Goal: Task Accomplishment & Management: Manage account settings

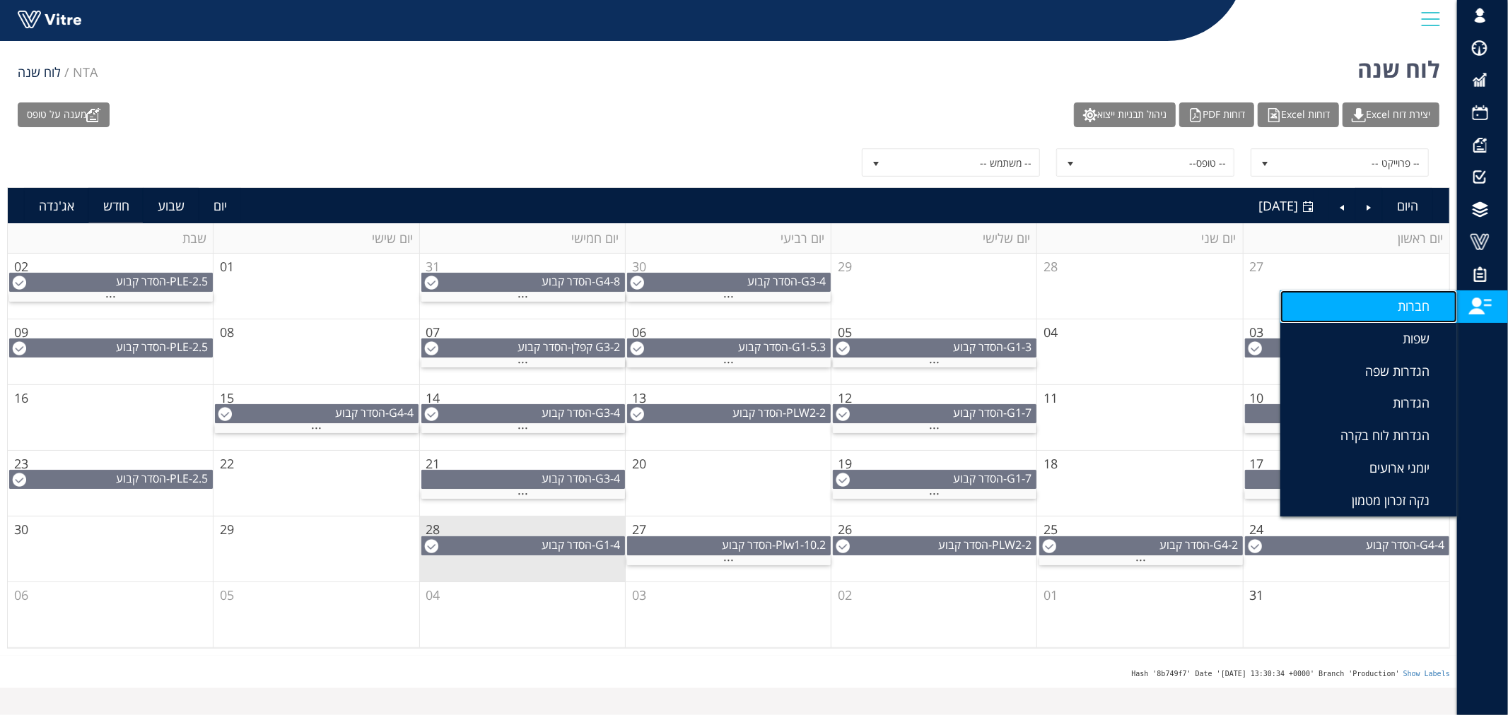
click at [1422, 302] on span "חברות" at bounding box center [1421, 306] width 49 height 17
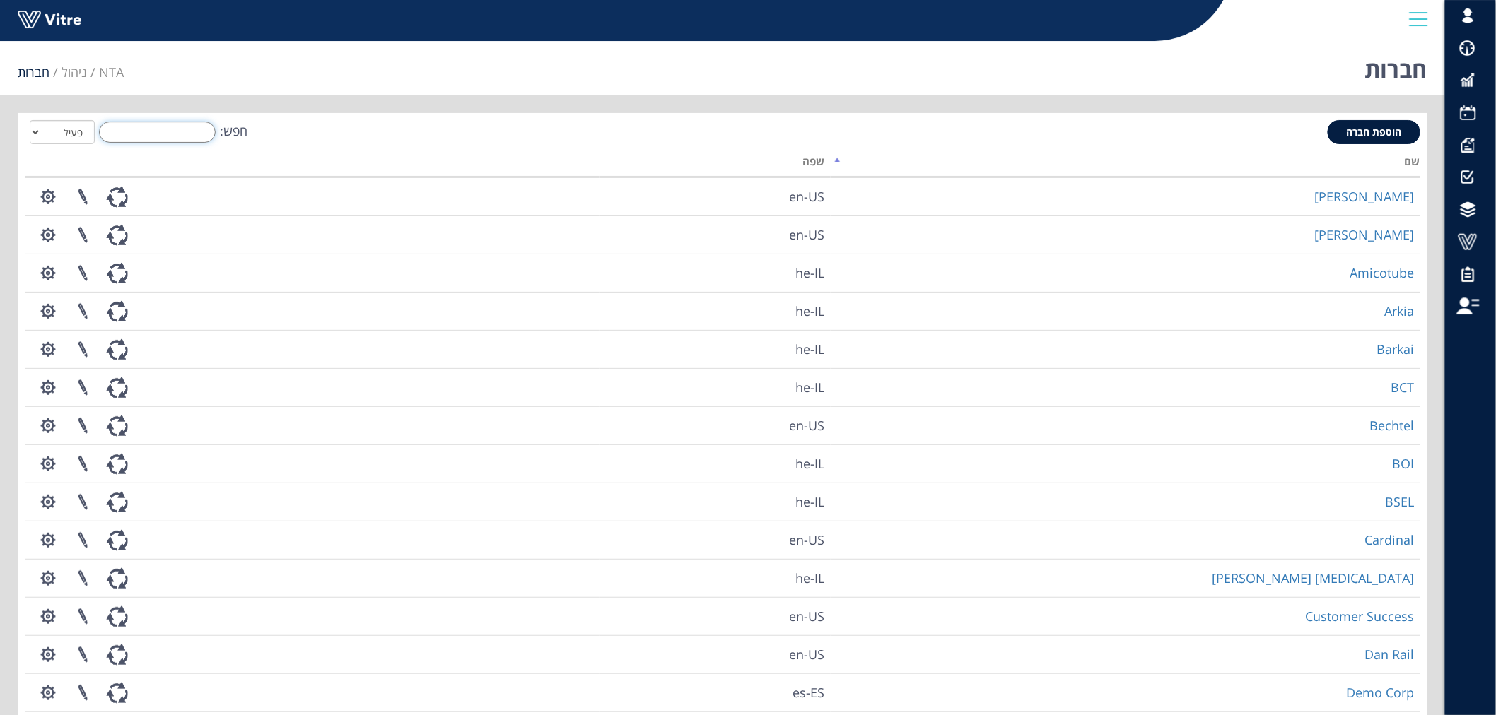
click at [151, 130] on input "חפש:" at bounding box center [157, 132] width 117 height 21
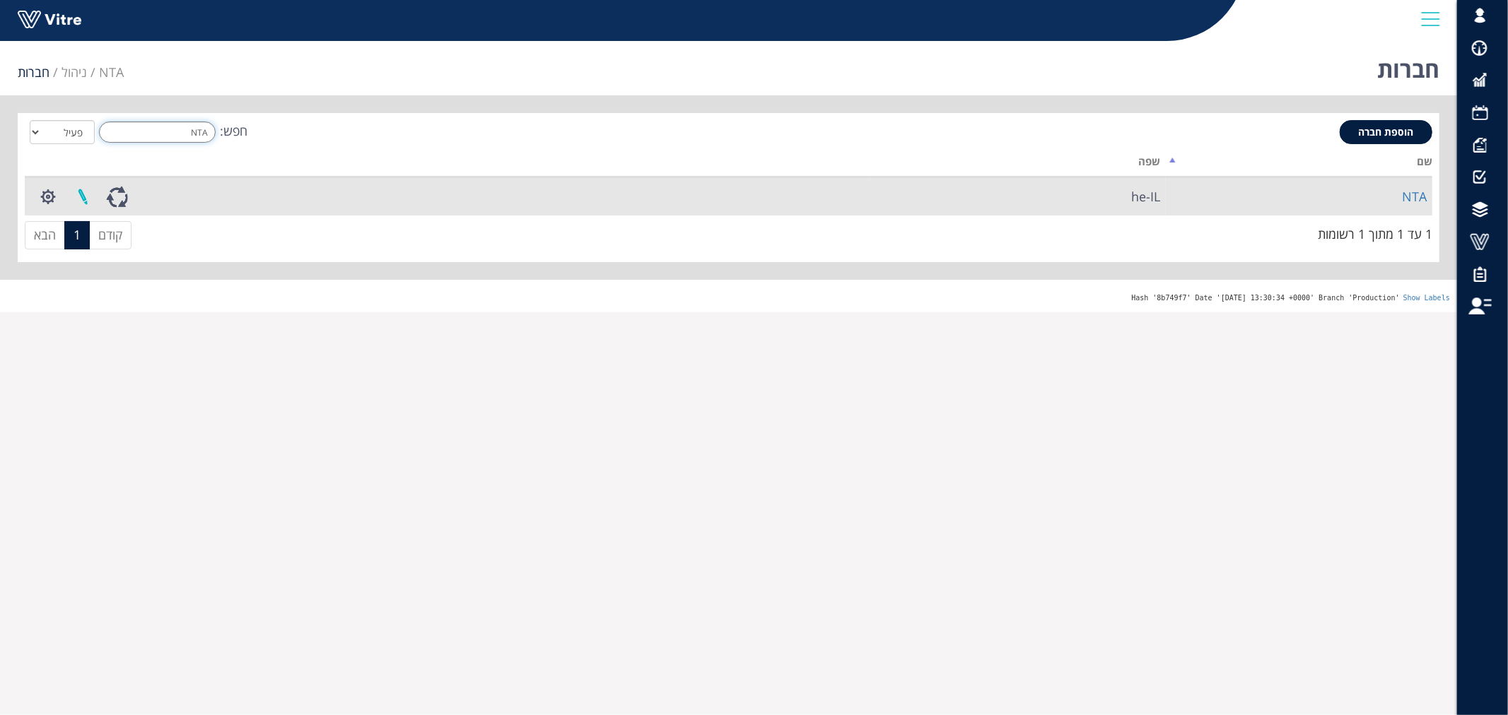
type input "NTA"
click at [78, 198] on link at bounding box center [82, 196] width 35 height 37
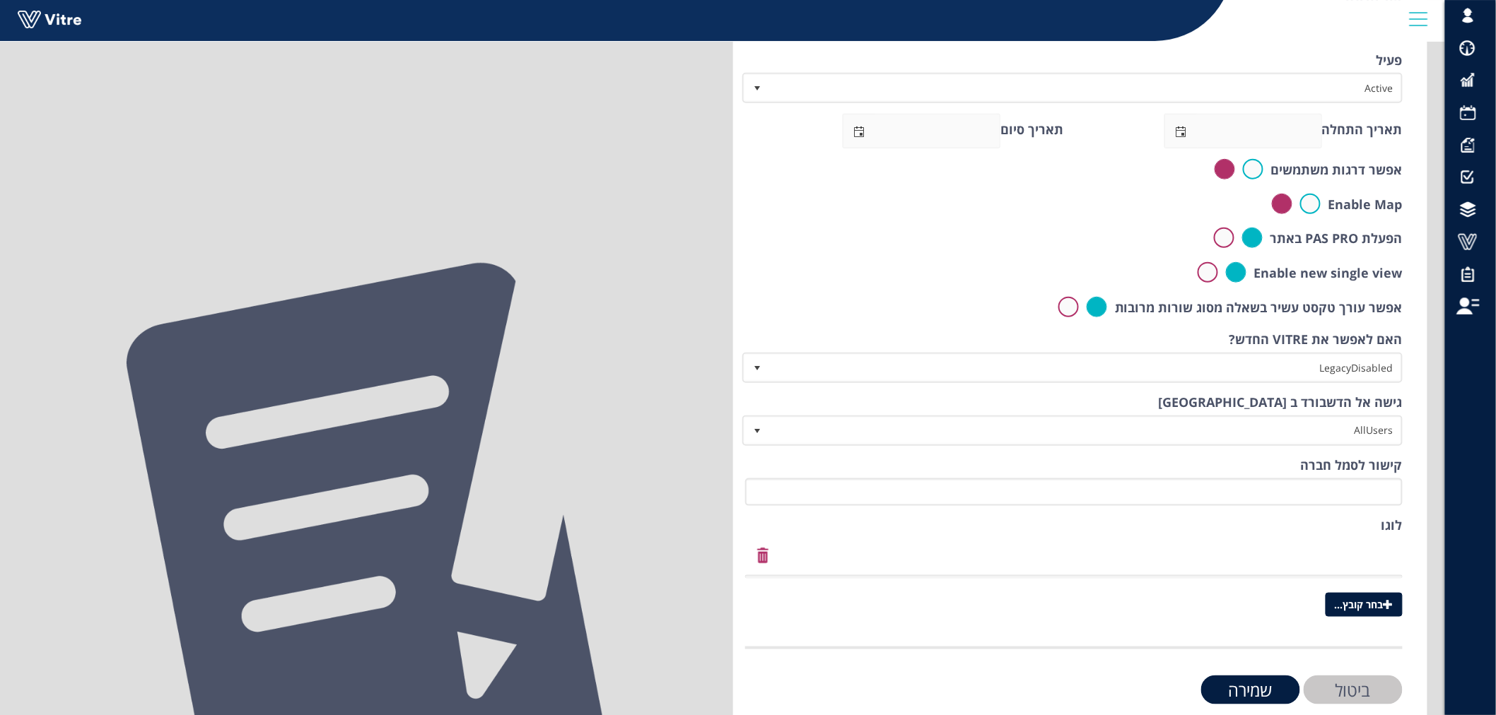
scroll to position [457, 0]
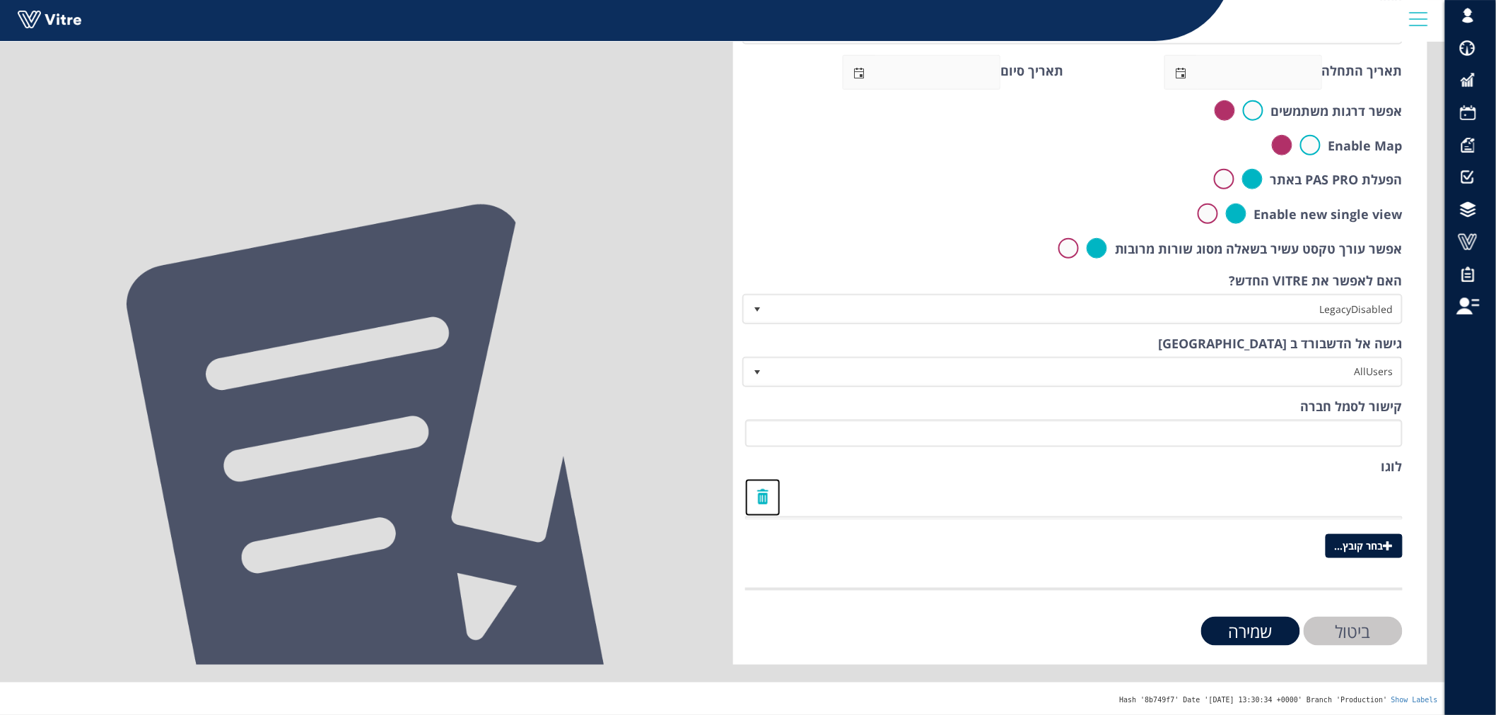
click at [769, 479] on link at bounding box center [762, 497] width 35 height 37
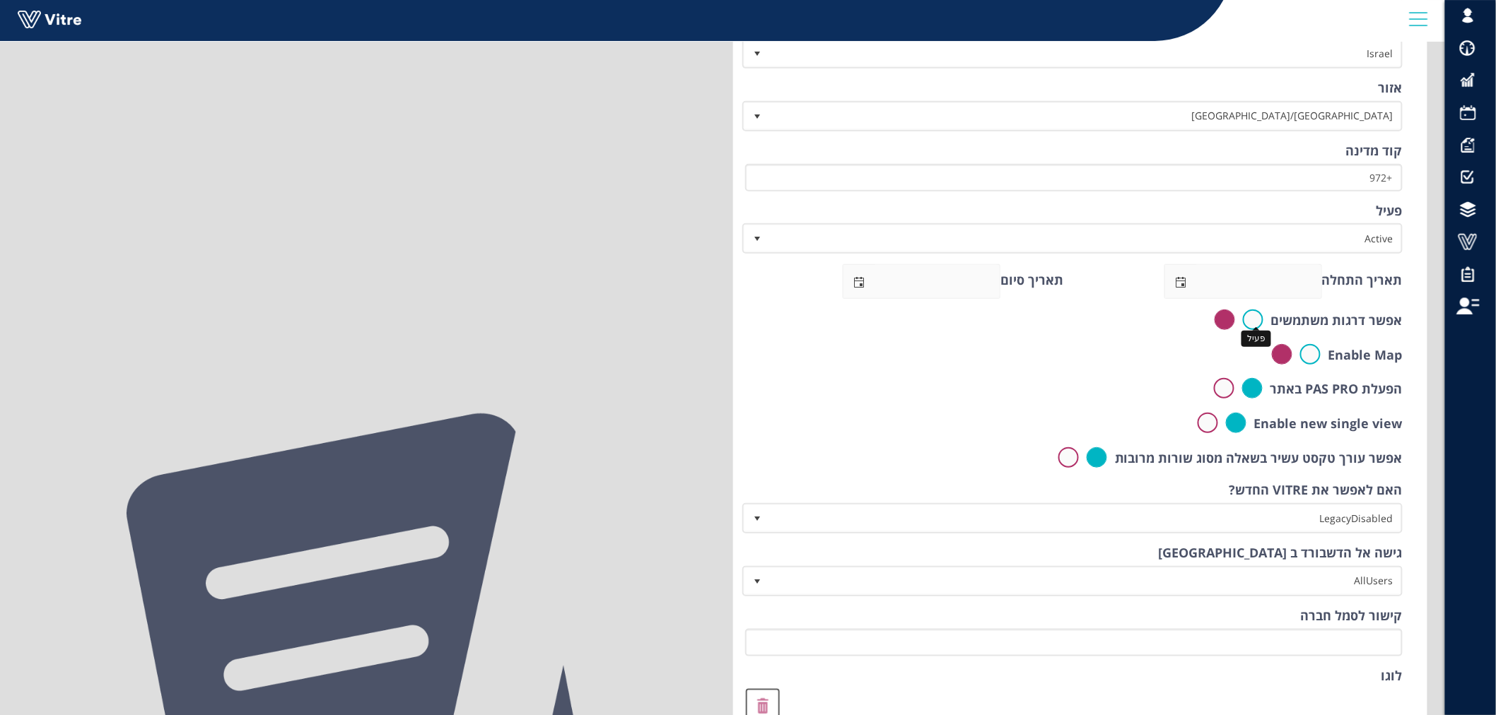
scroll to position [437, 0]
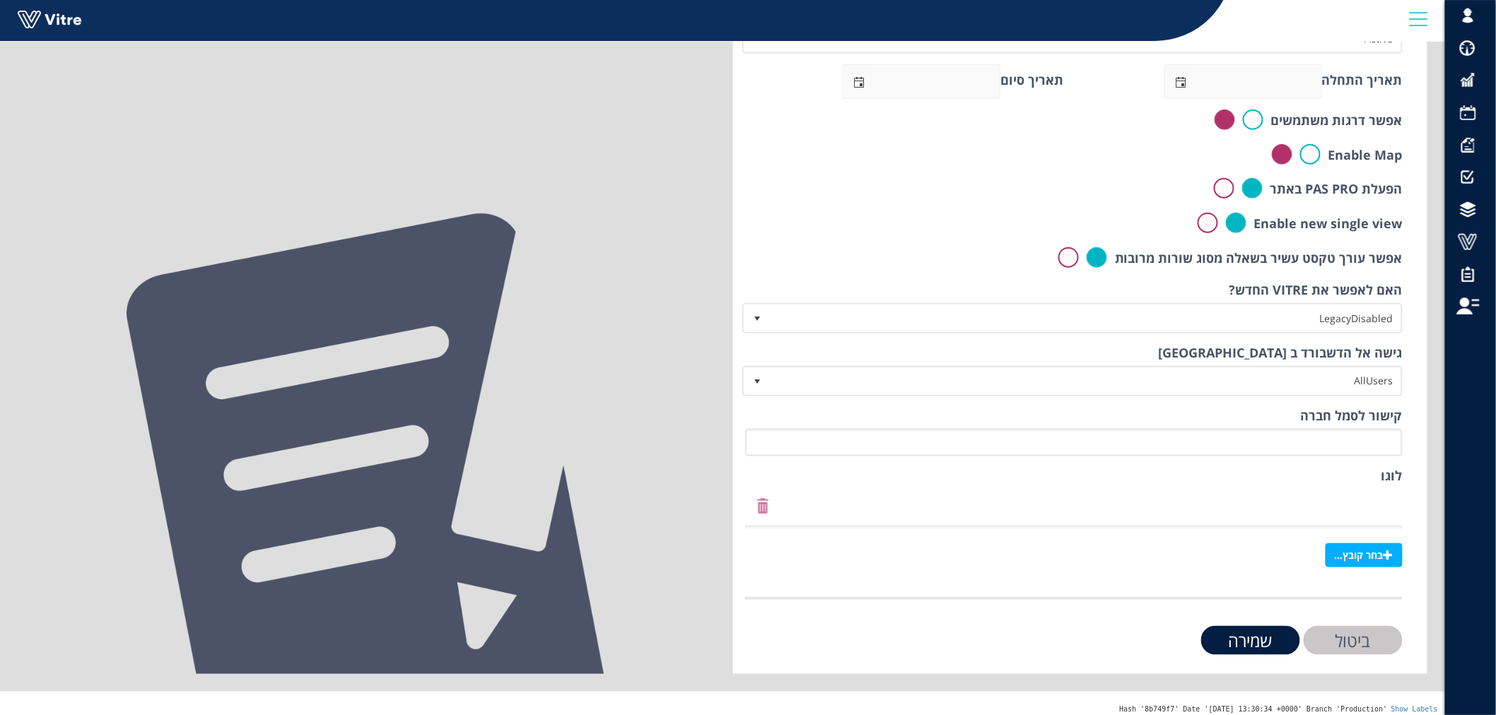
click at [1361, 544] on span "בחר קובץ..." at bounding box center [1363, 556] width 77 height 24
click at [0, 0] on input "בחר קובץ..." at bounding box center [0, 0] width 0 height 0
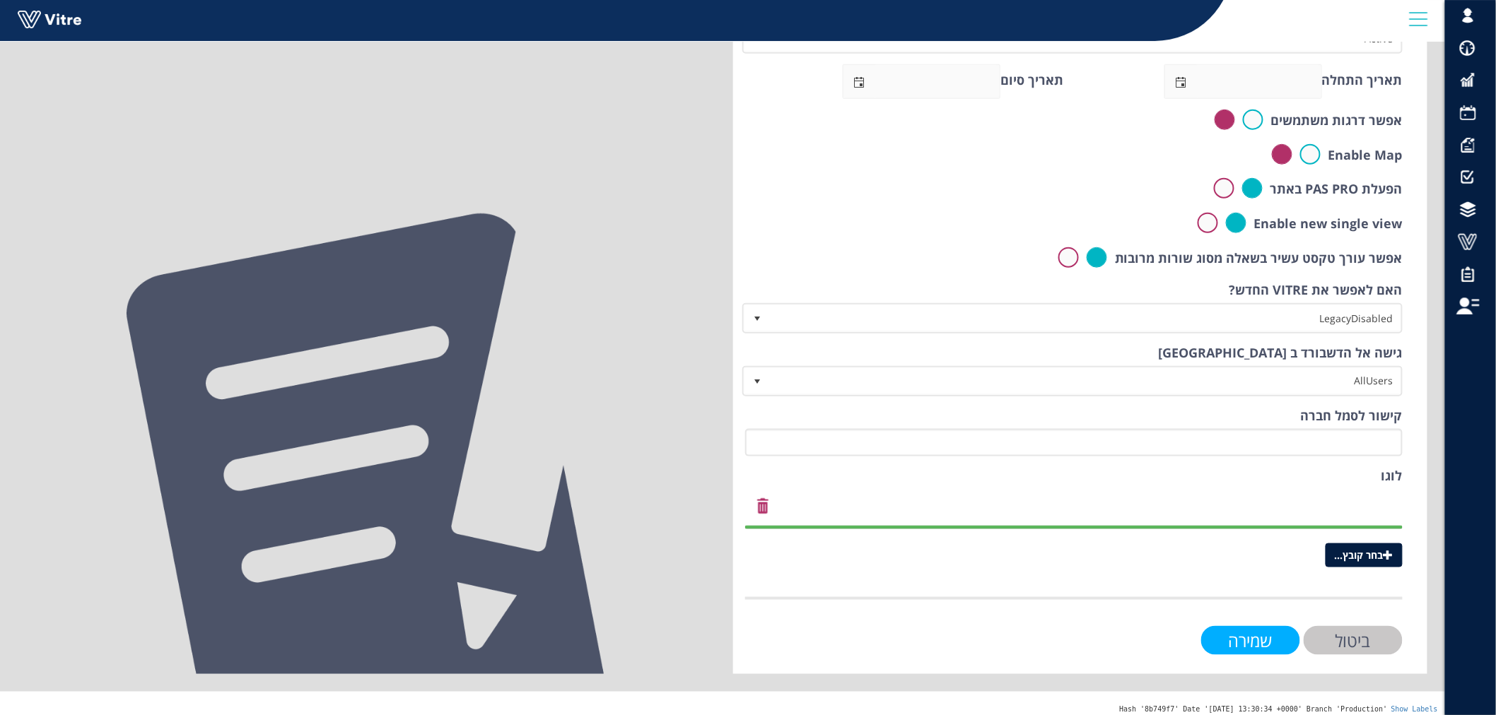
click at [1256, 647] on input "שמירה" at bounding box center [1250, 640] width 99 height 29
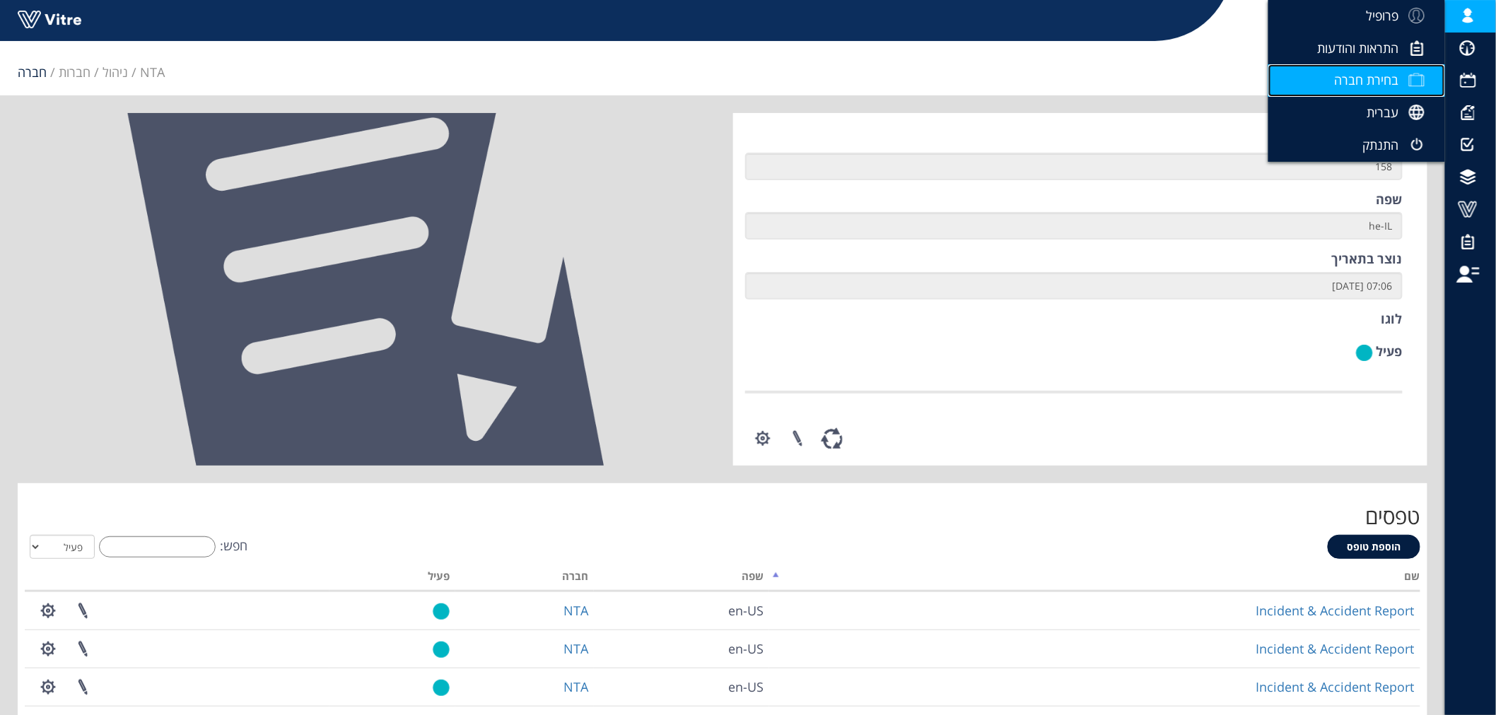
click at [1383, 69] on link "בחירת חברה" at bounding box center [1356, 80] width 177 height 33
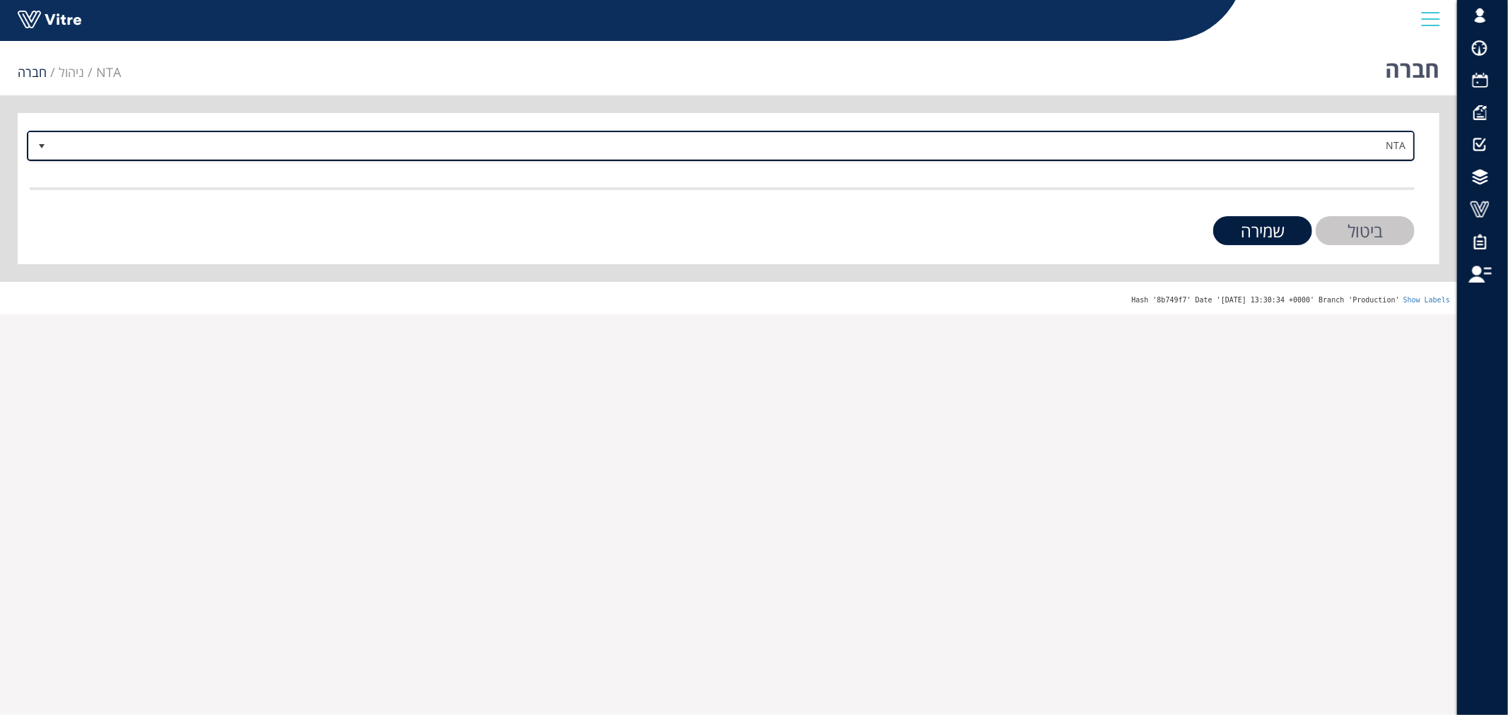
click at [1319, 147] on span "NTA" at bounding box center [733, 145] width 1359 height 25
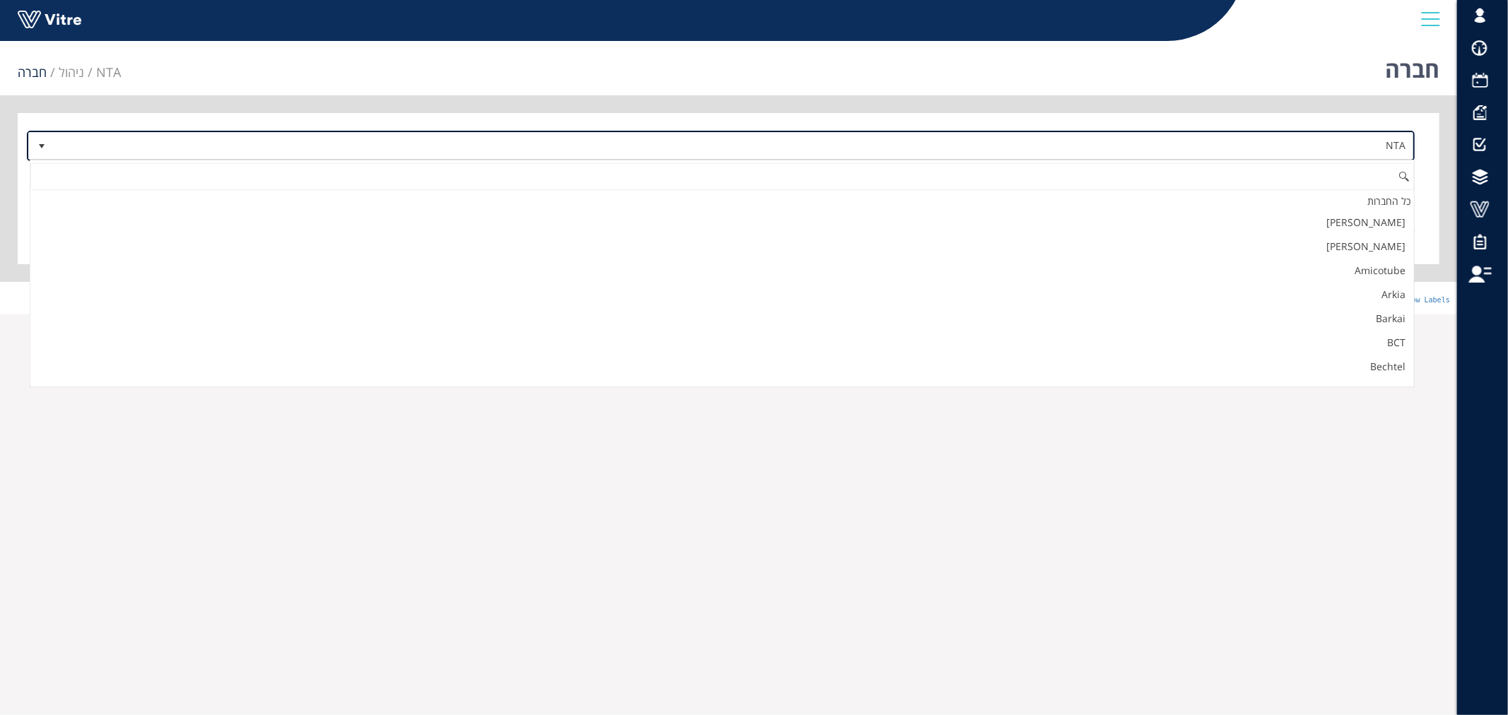
scroll to position [986, 0]
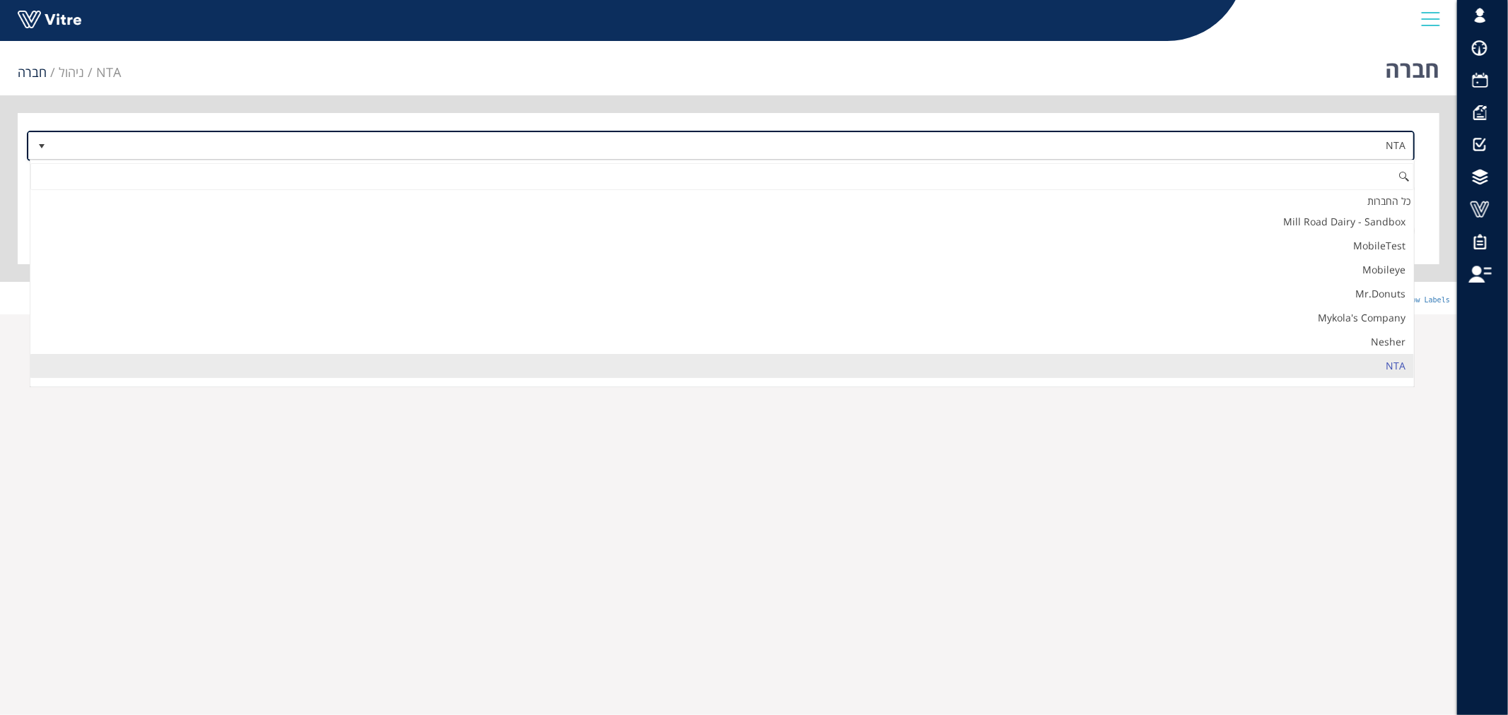
click at [1319, 146] on span "NTA" at bounding box center [733, 145] width 1359 height 25
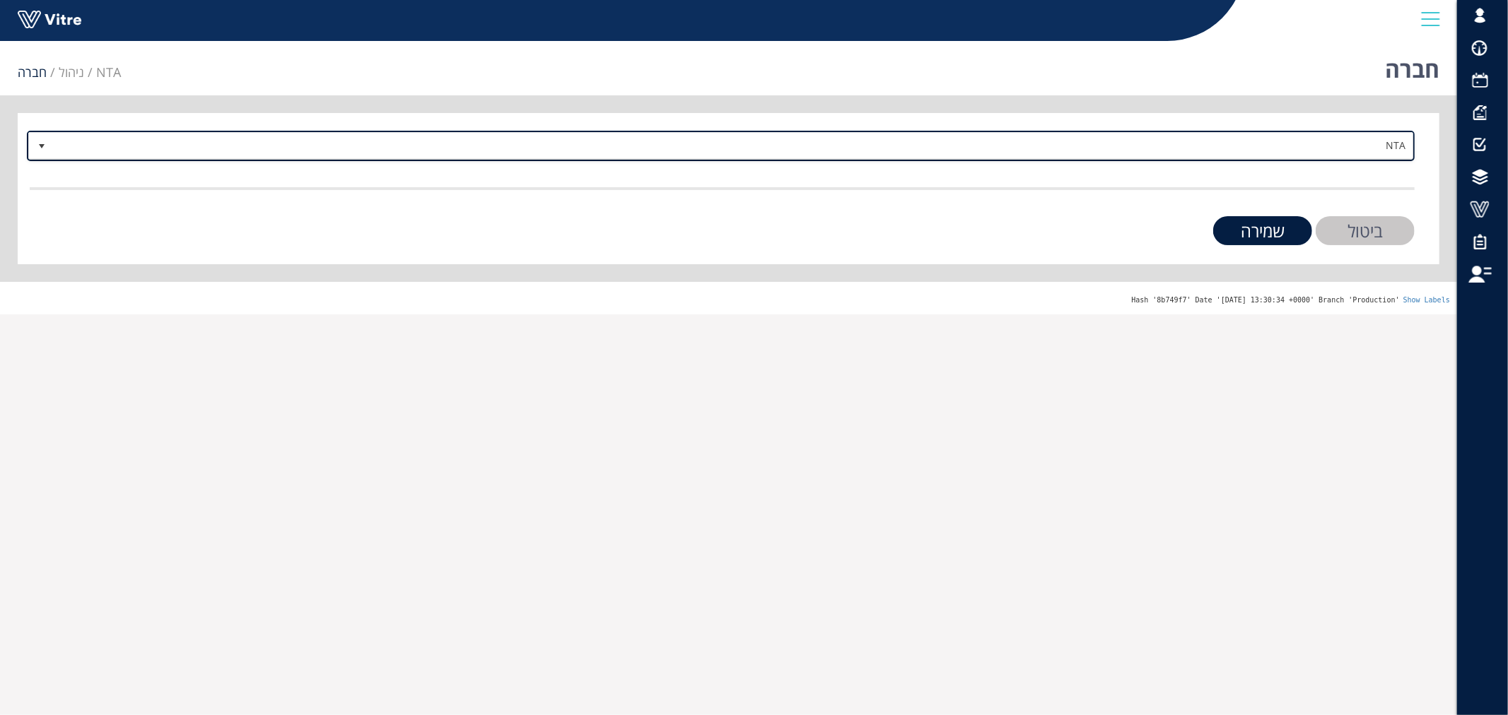
click at [1319, 145] on span "NTA" at bounding box center [733, 145] width 1359 height 25
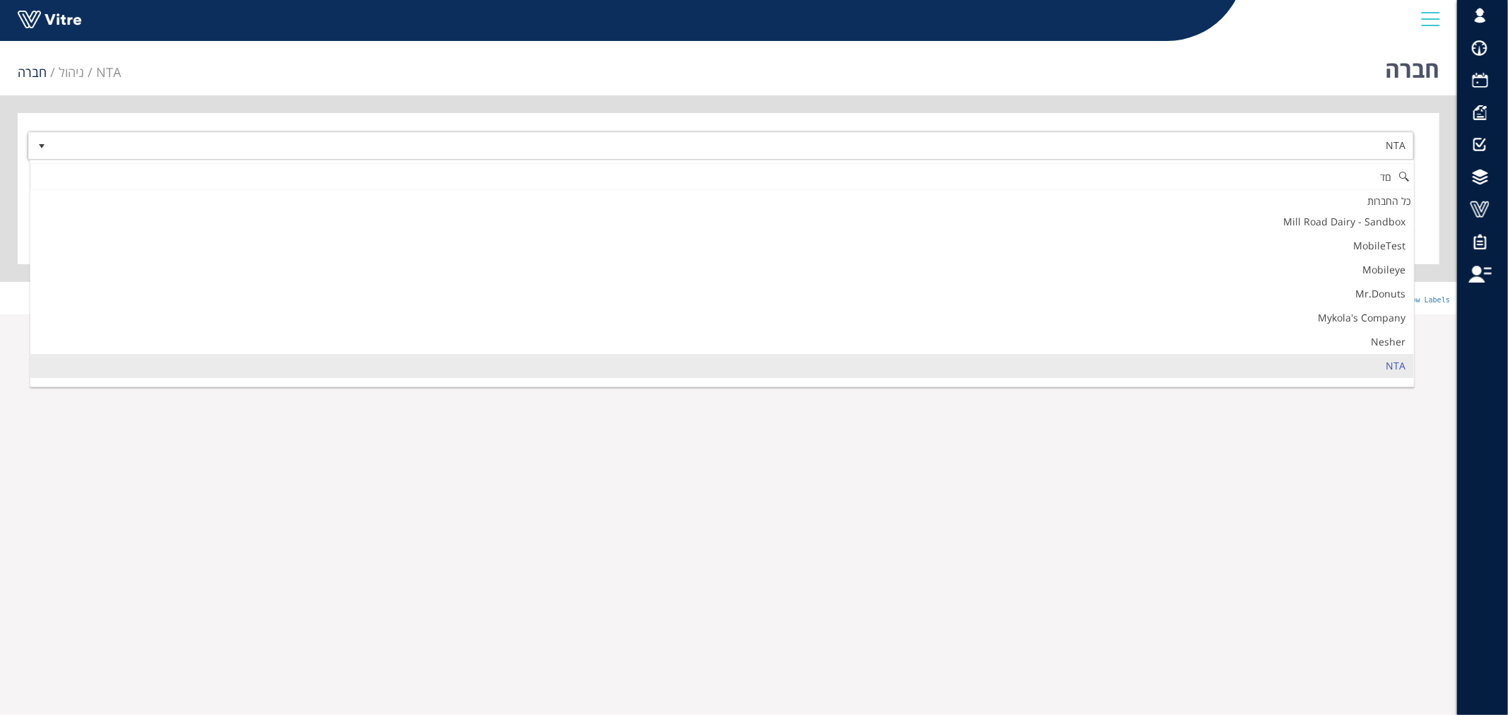
type input "ם"
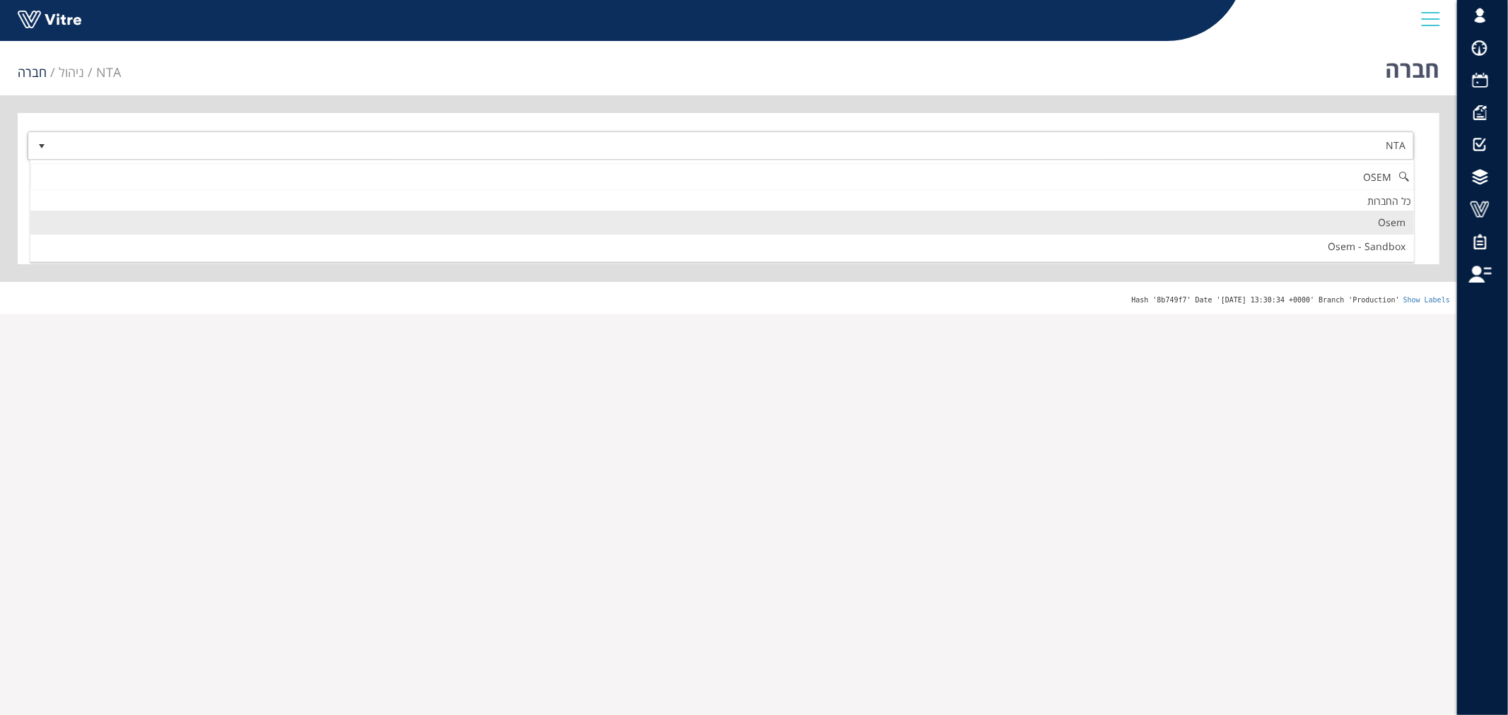
scroll to position [0, 0]
click at [1348, 227] on li "Osem" at bounding box center [721, 223] width 1383 height 24
type input "OSEM"
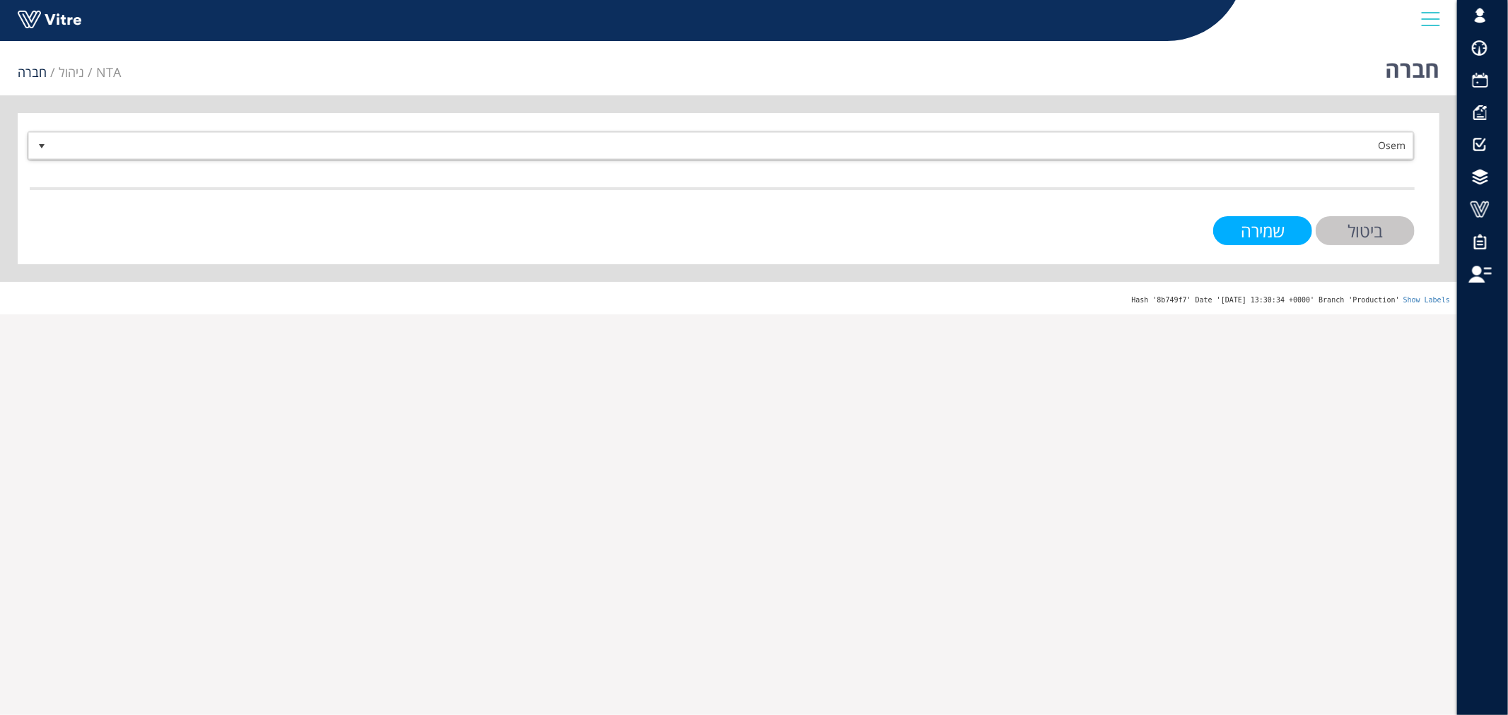
click at [1255, 224] on input "שמירה" at bounding box center [1262, 230] width 99 height 29
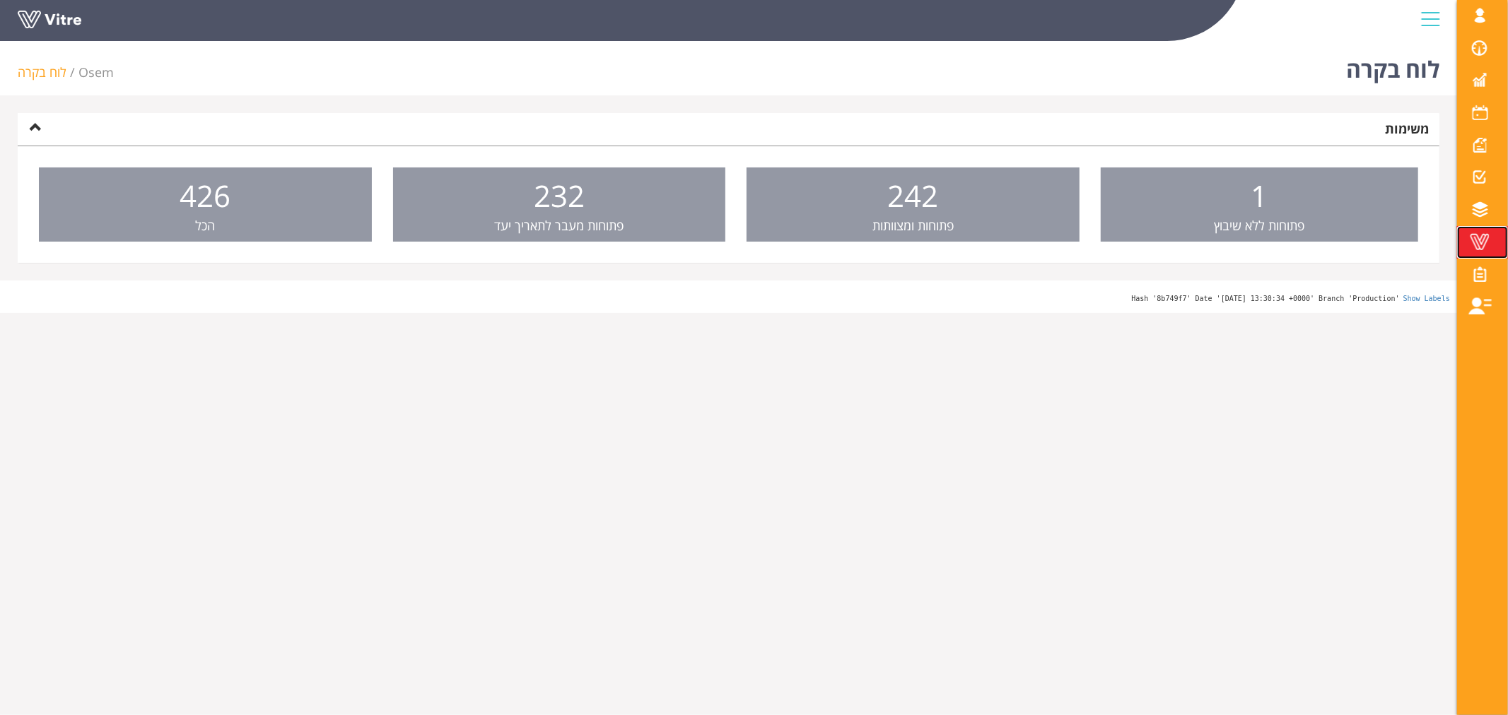
click at [1475, 238] on span at bounding box center [1479, 241] width 35 height 17
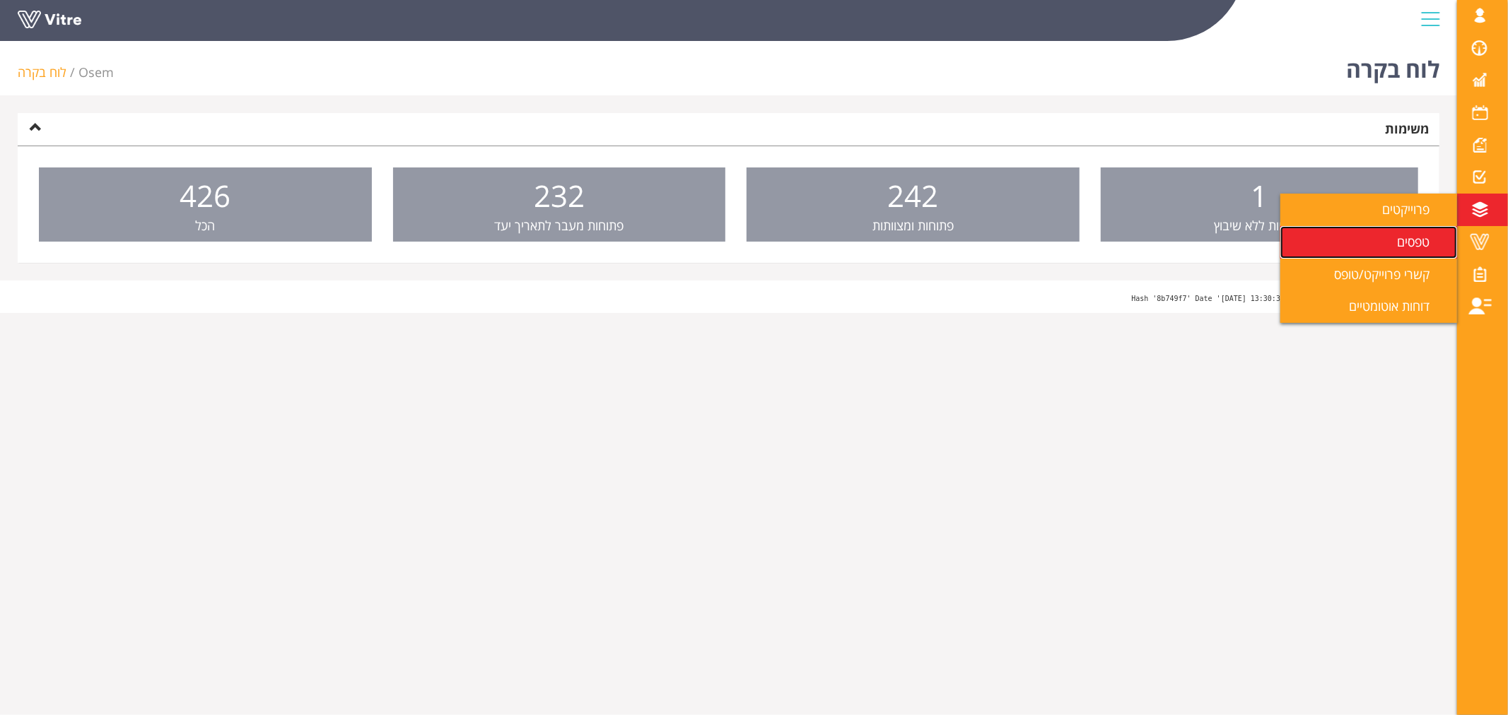
click at [1366, 246] on link "טפסים" at bounding box center [1368, 242] width 177 height 33
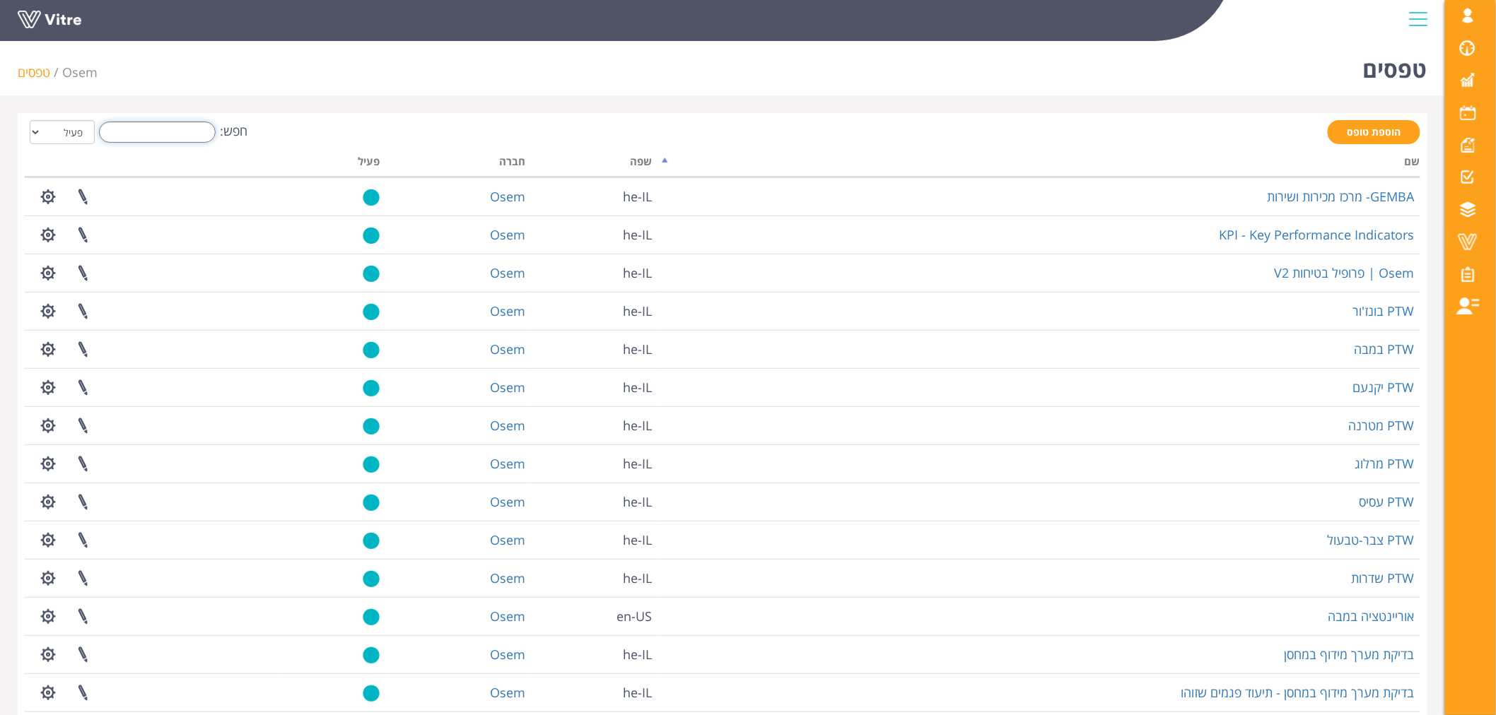
click at [165, 131] on input "חפש:" at bounding box center [157, 132] width 117 height 21
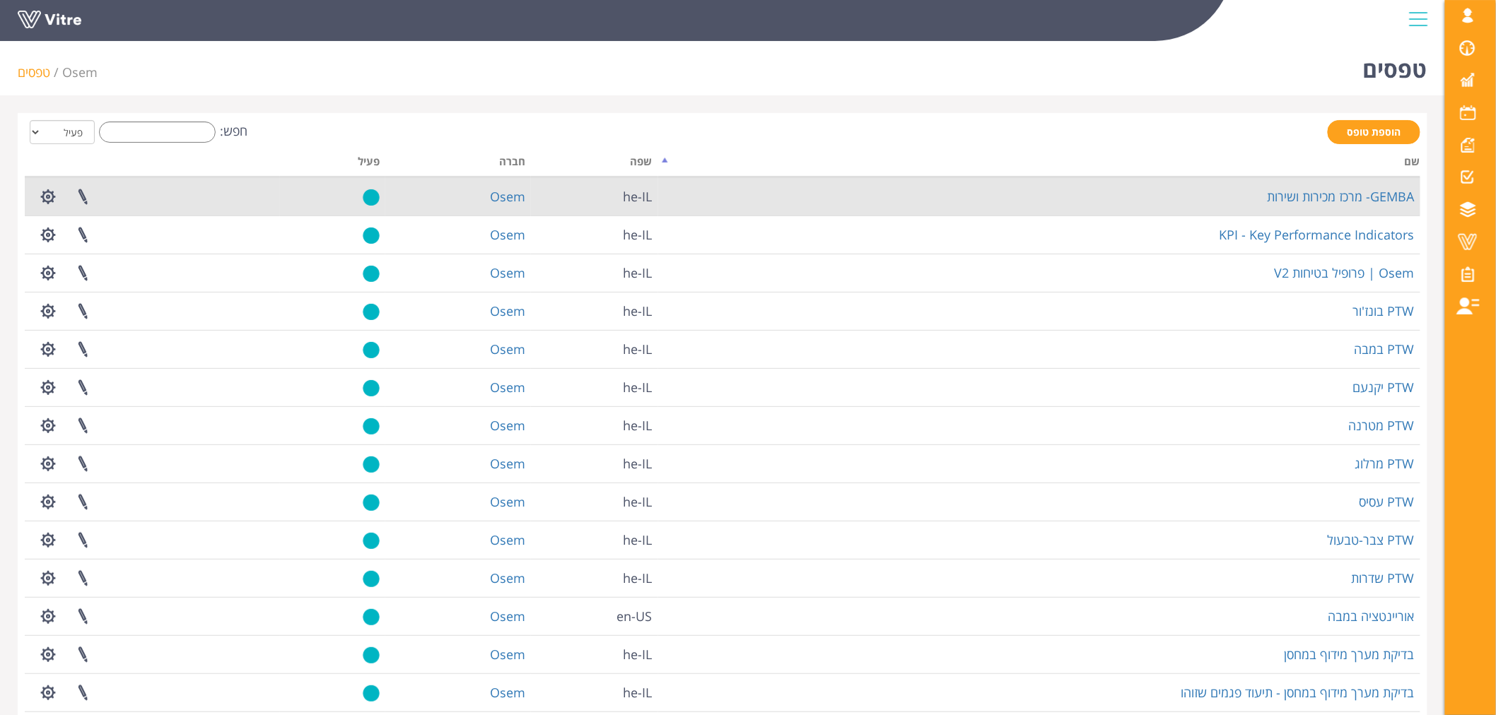
click at [1342, 180] on td "GEMBA- מרכז מכירות ושירות" at bounding box center [1039, 196] width 762 height 38
click at [1342, 191] on link "GEMBA- מרכז מכירות ושירות" at bounding box center [1340, 196] width 147 height 17
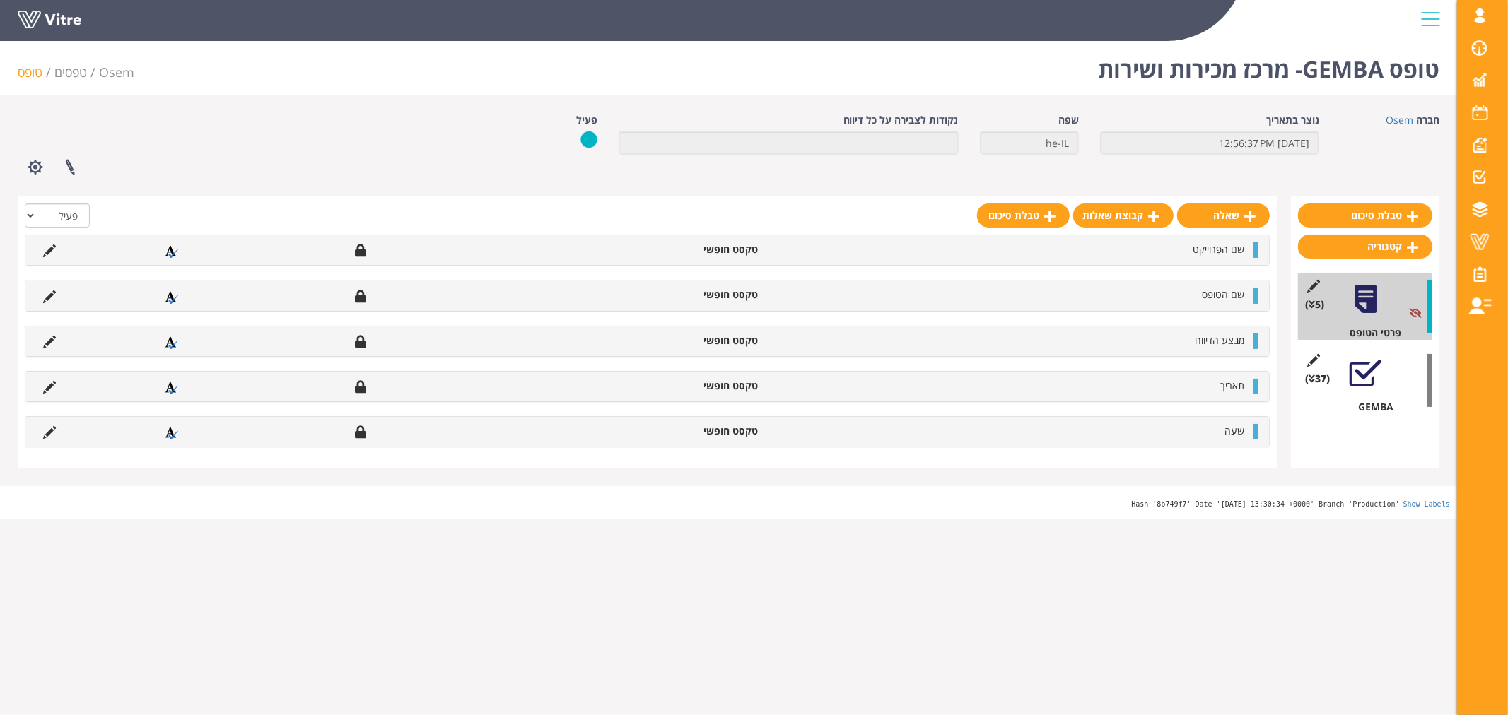
click at [1366, 376] on div at bounding box center [1365, 374] width 32 height 32
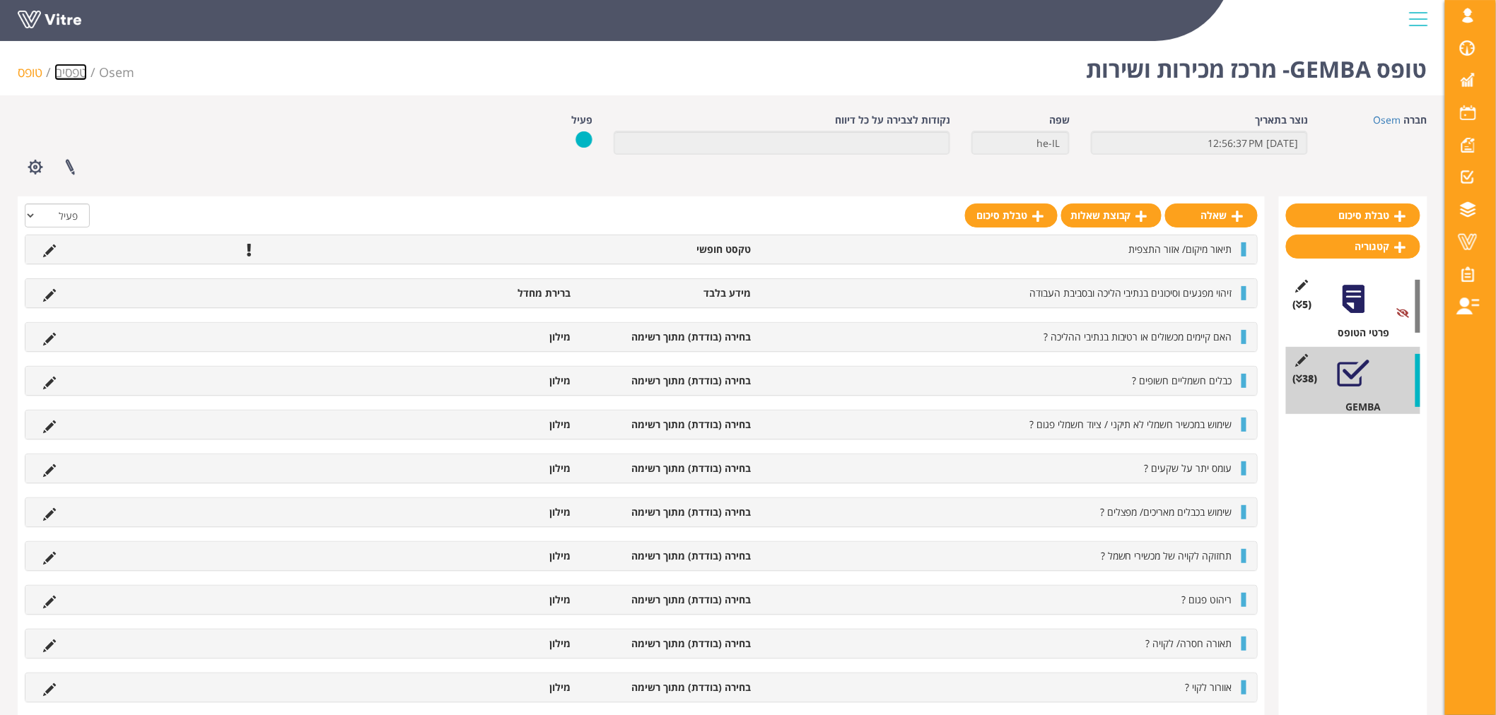
click at [83, 76] on link "טפסים" at bounding box center [70, 72] width 33 height 17
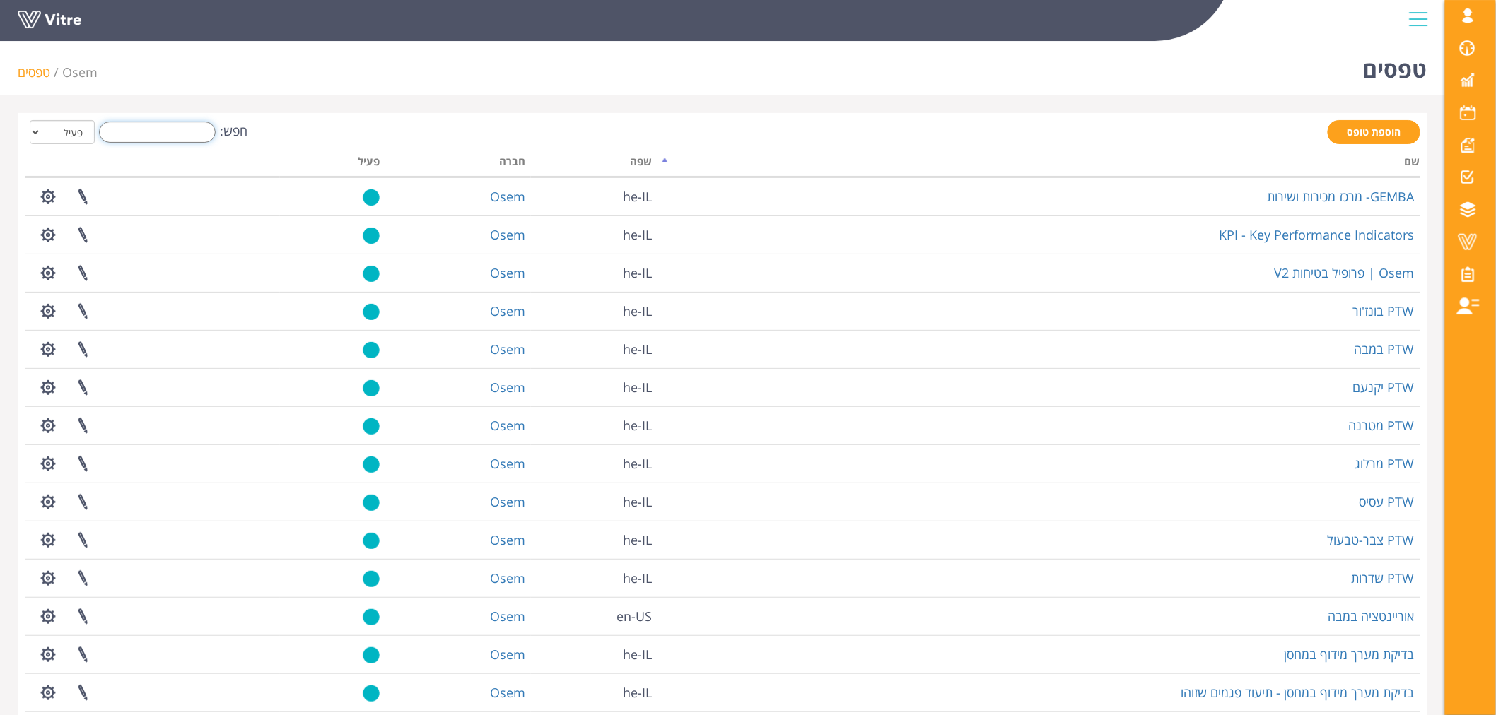
click at [131, 135] on input "חפש:" at bounding box center [157, 132] width 117 height 21
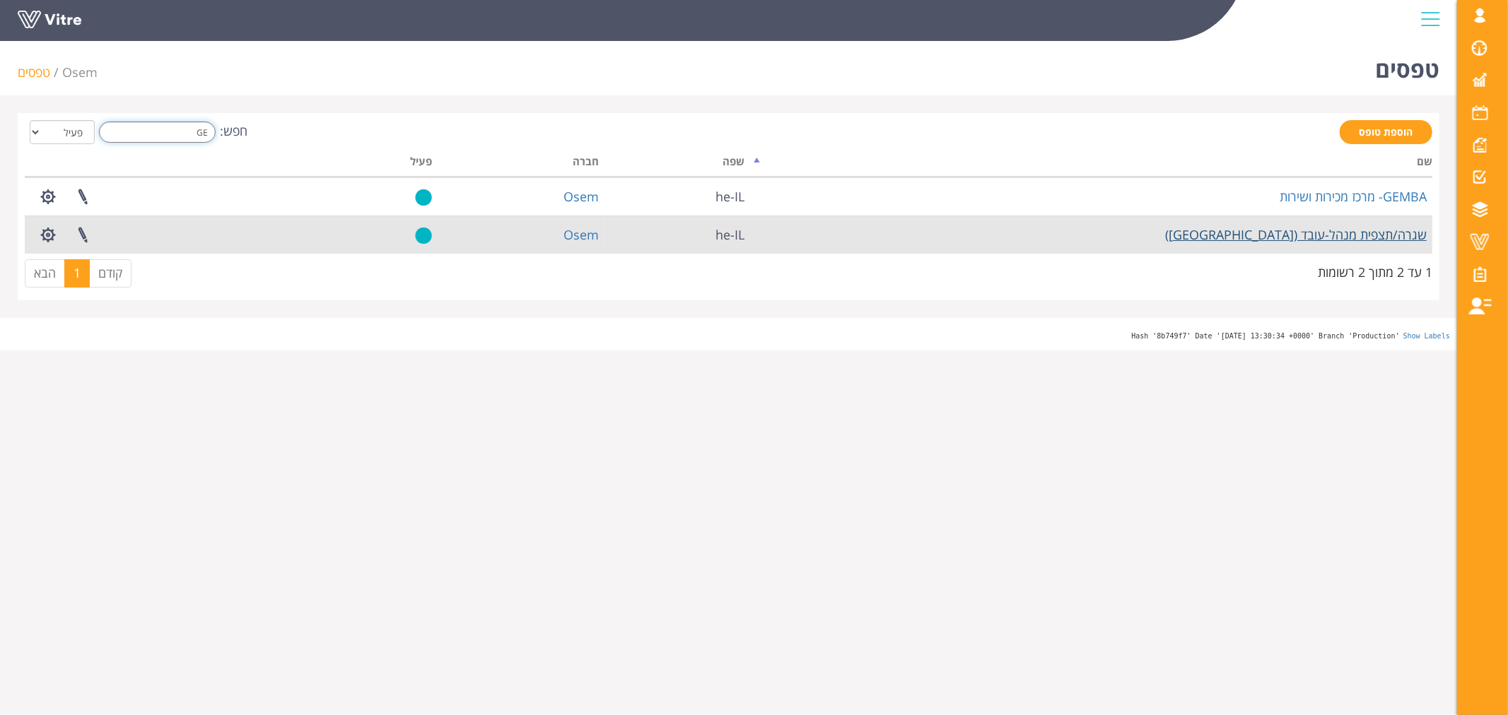
type input "GE"
click at [1257, 234] on link "שגרה/תצפית מנהל-עובד ([GEOGRAPHIC_DATA])" at bounding box center [1296, 234] width 262 height 17
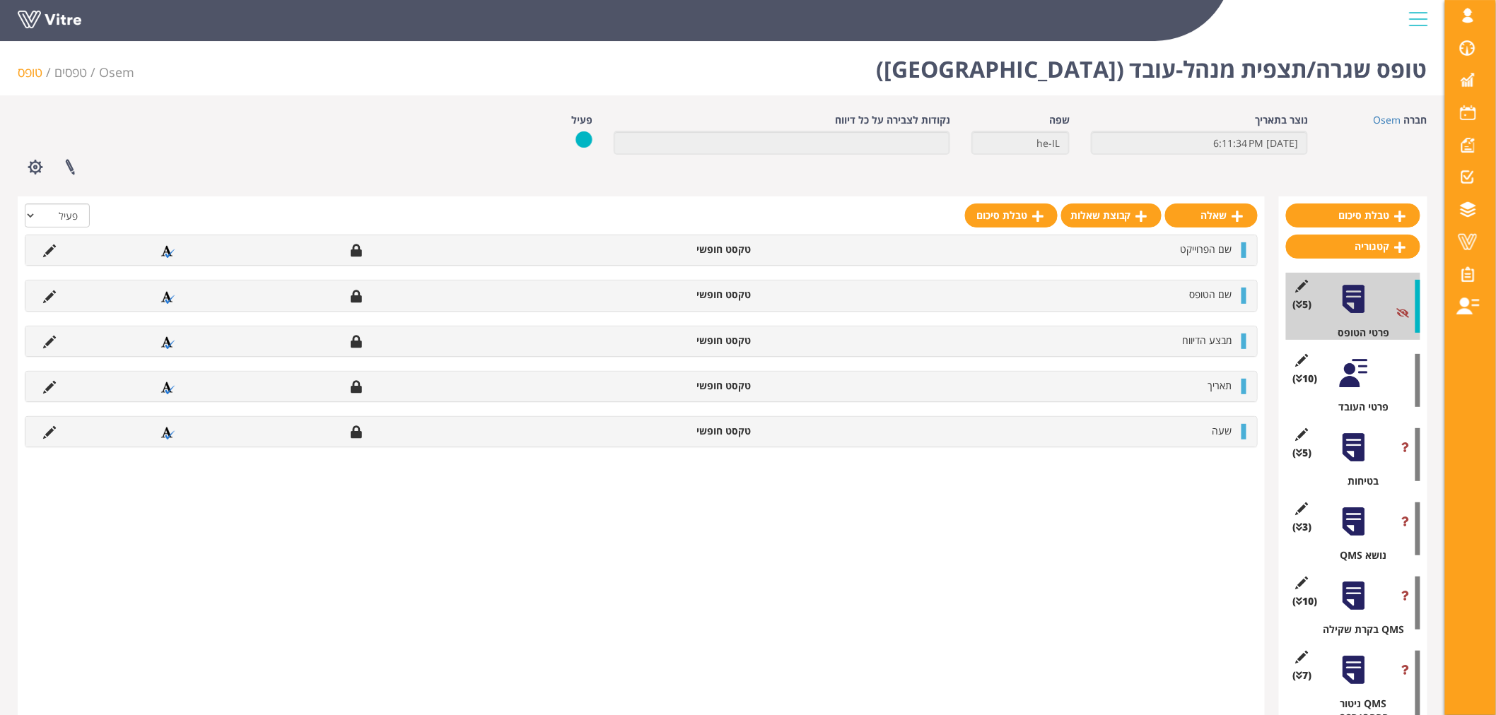
click at [1354, 392] on div "(10 ) פרטי העובד" at bounding box center [1353, 380] width 134 height 67
click at [1356, 377] on div at bounding box center [1353, 374] width 32 height 32
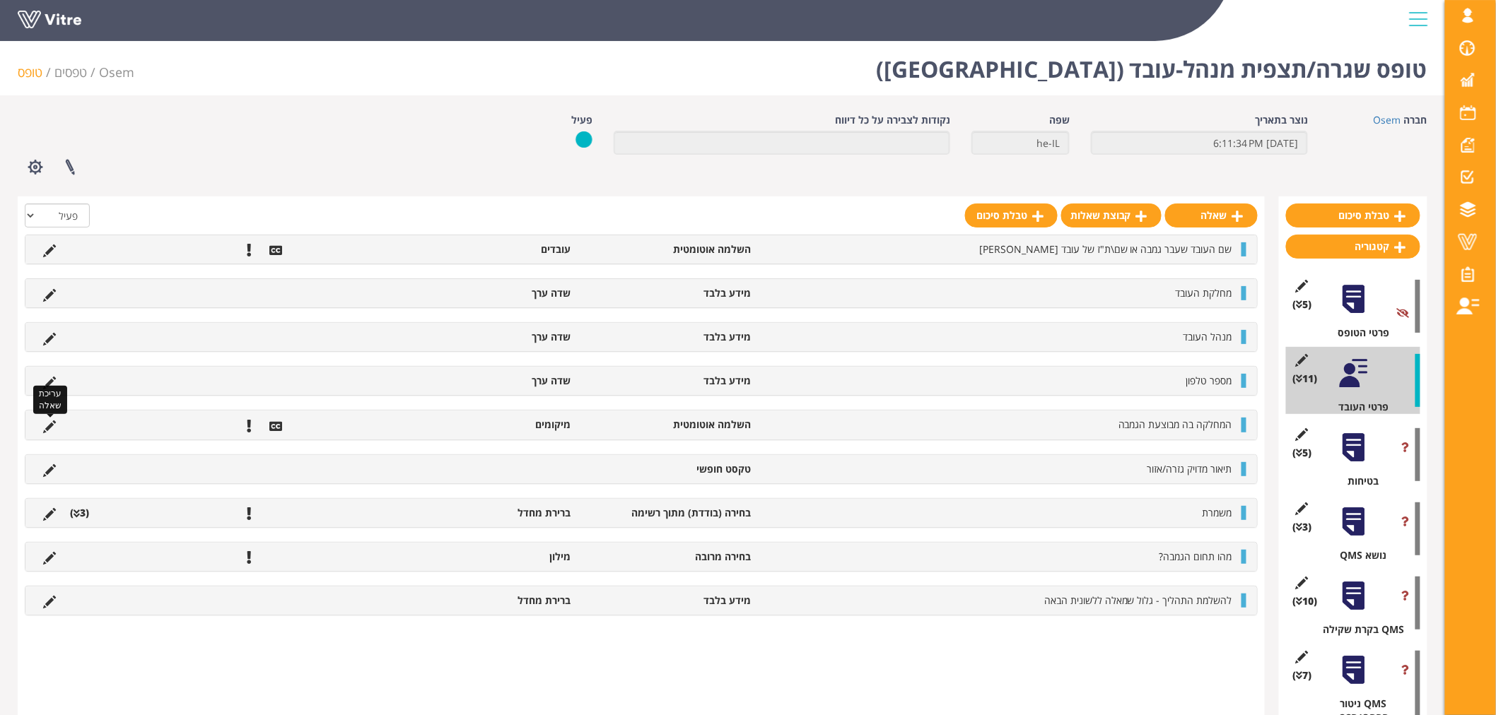
click at [55, 428] on icon at bounding box center [49, 427] width 13 height 13
click at [1112, 425] on li "המחלקה בה מבוצעת הגמבה" at bounding box center [998, 425] width 481 height 14
click at [43, 427] on icon at bounding box center [49, 427] width 13 height 13
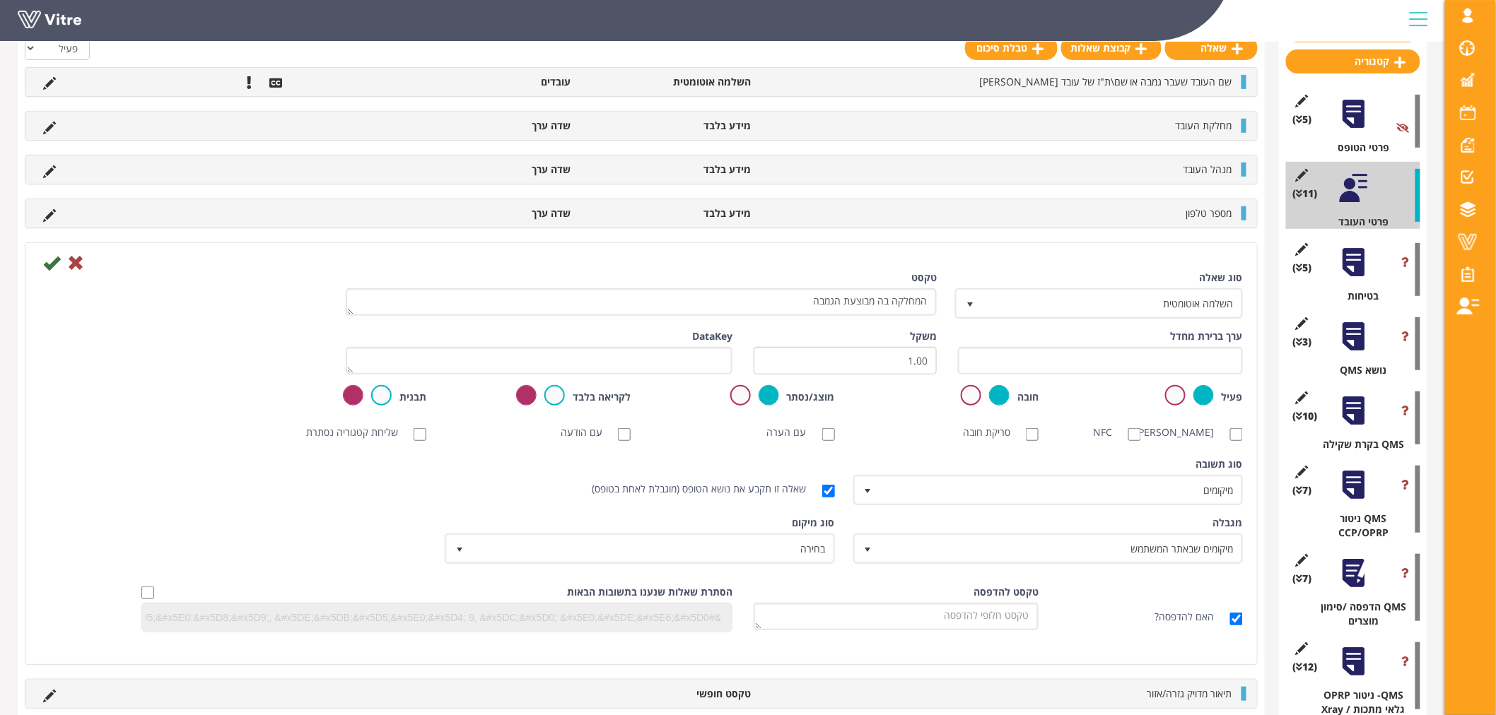
scroll to position [235, 0]
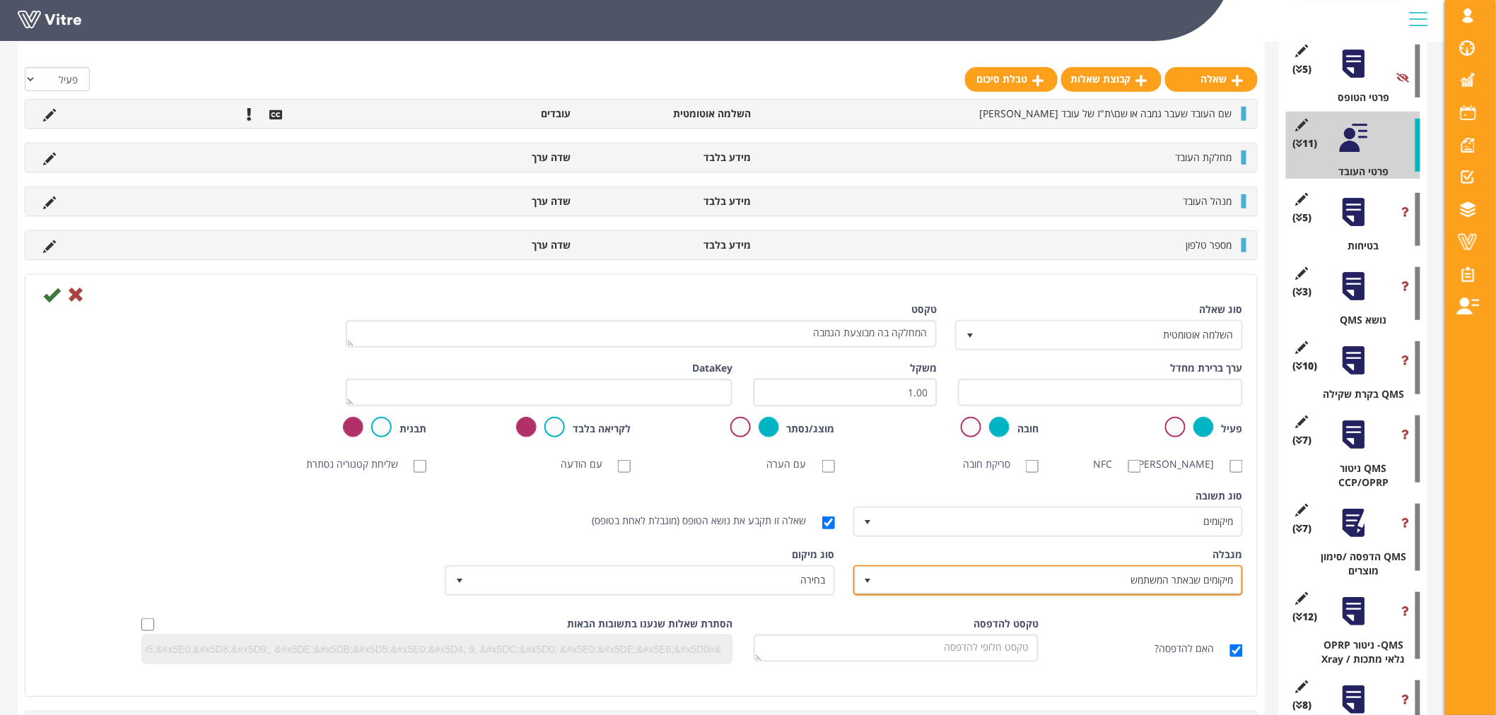
click at [1033, 571] on span "מיקומים שבאתר המשתמש" at bounding box center [1060, 580] width 361 height 25
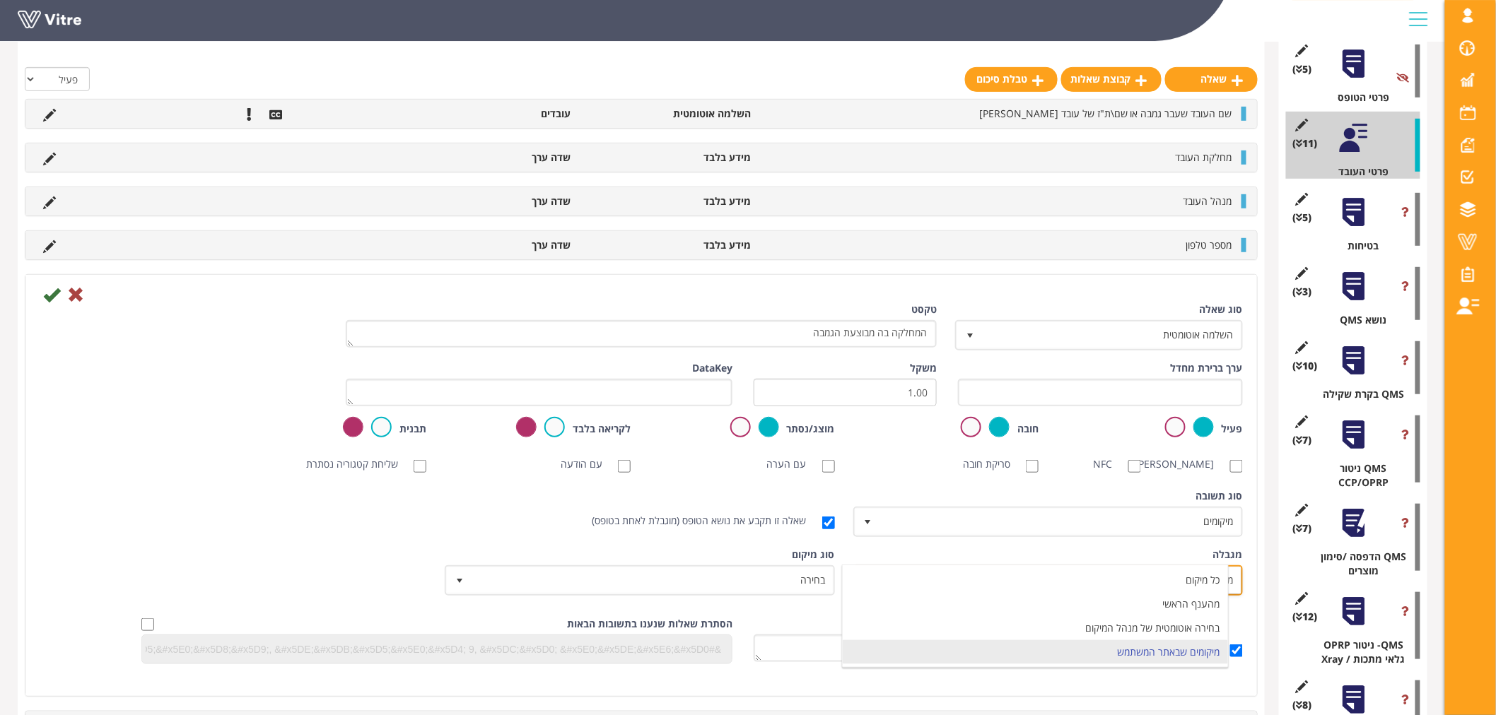
click at [1041, 653] on li "מיקומים שבאתר המשתמש" at bounding box center [1035, 652] width 385 height 24
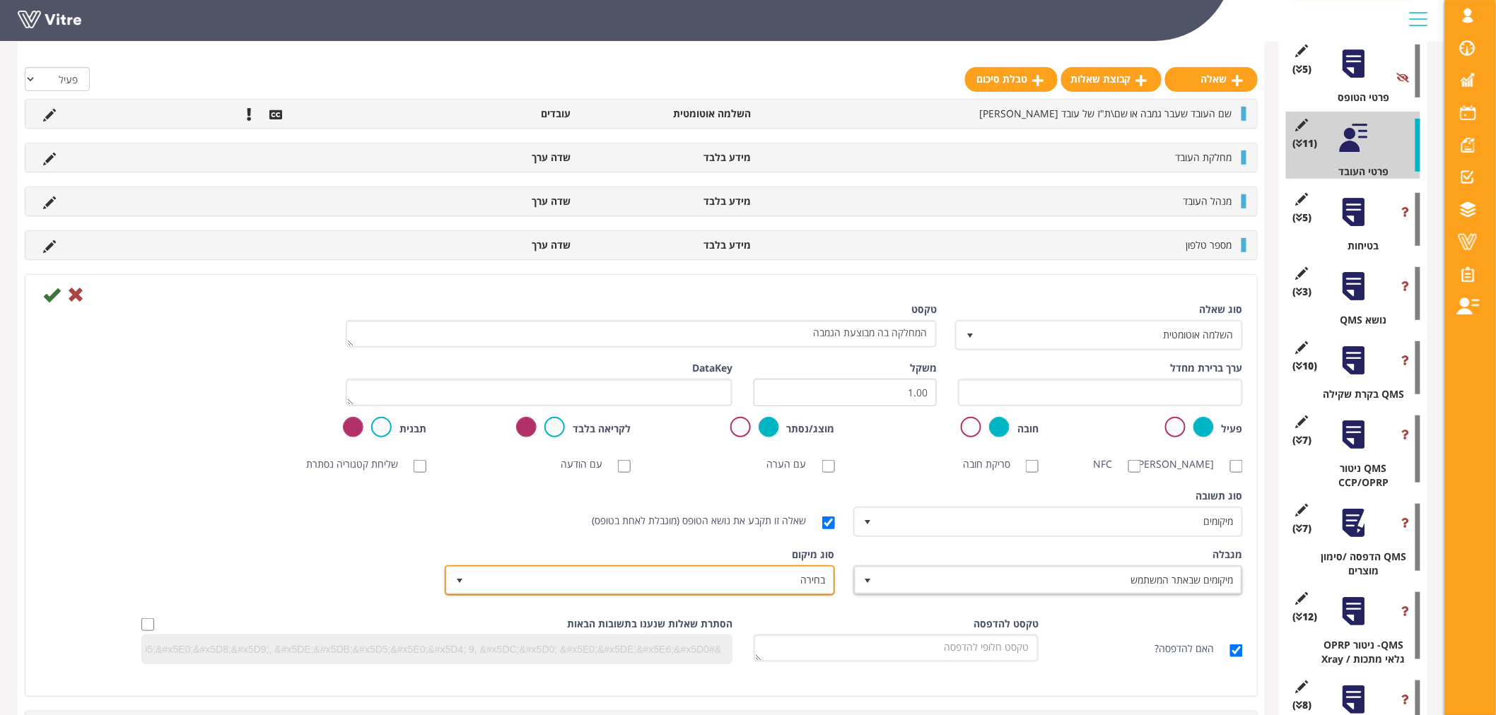
click at [803, 580] on span "בחירה" at bounding box center [651, 580] width 361 height 25
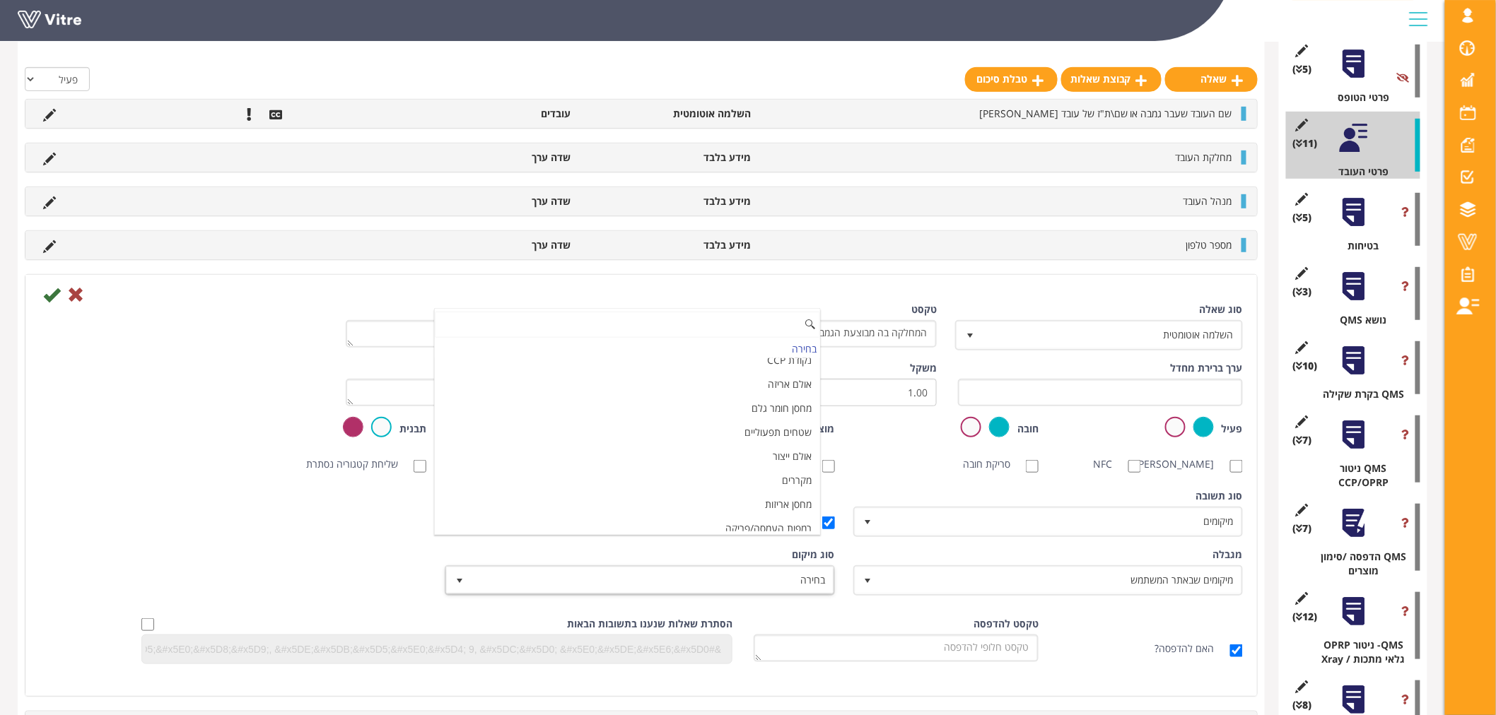
scroll to position [0, 0]
click at [748, 560] on div "סוג מיקום בחירה" at bounding box center [640, 572] width 387 height 48
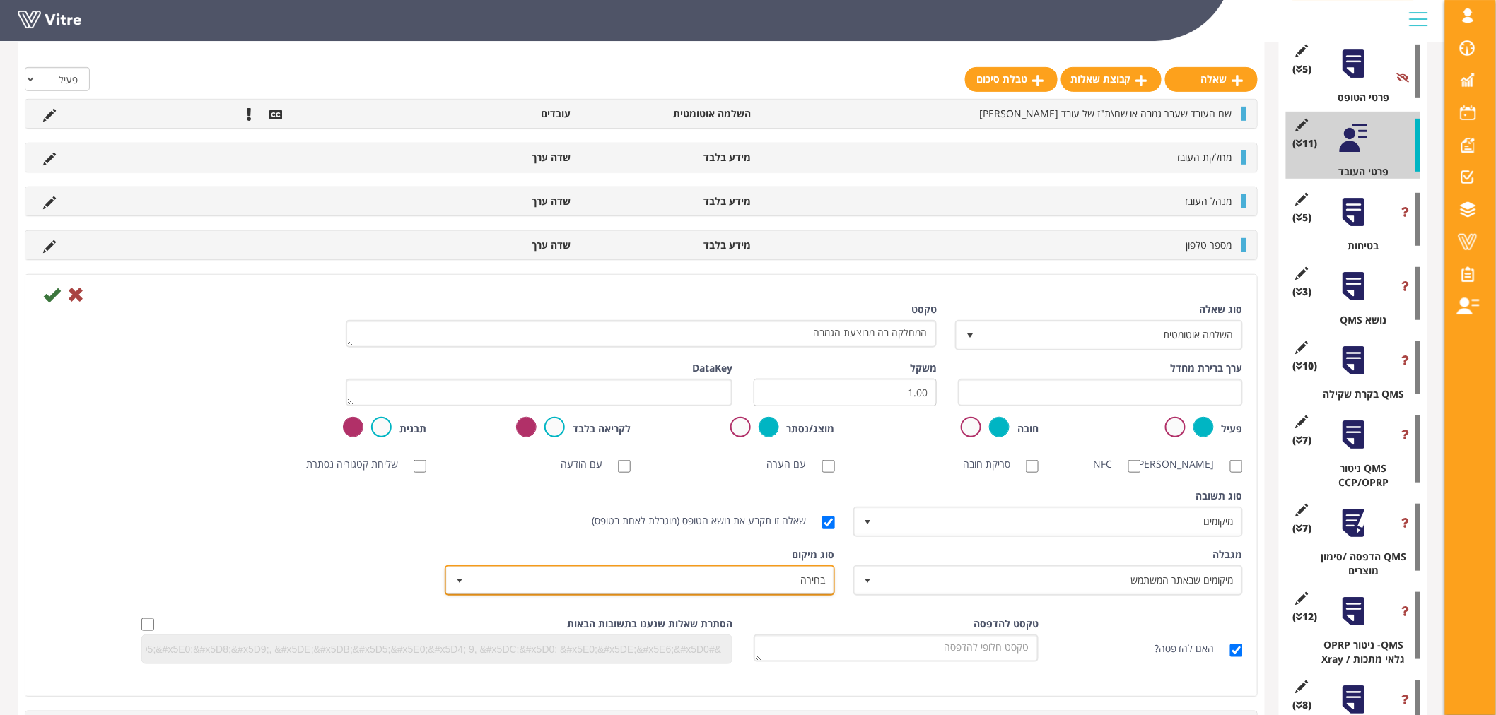
click at [748, 571] on span "בחירה" at bounding box center [651, 580] width 361 height 25
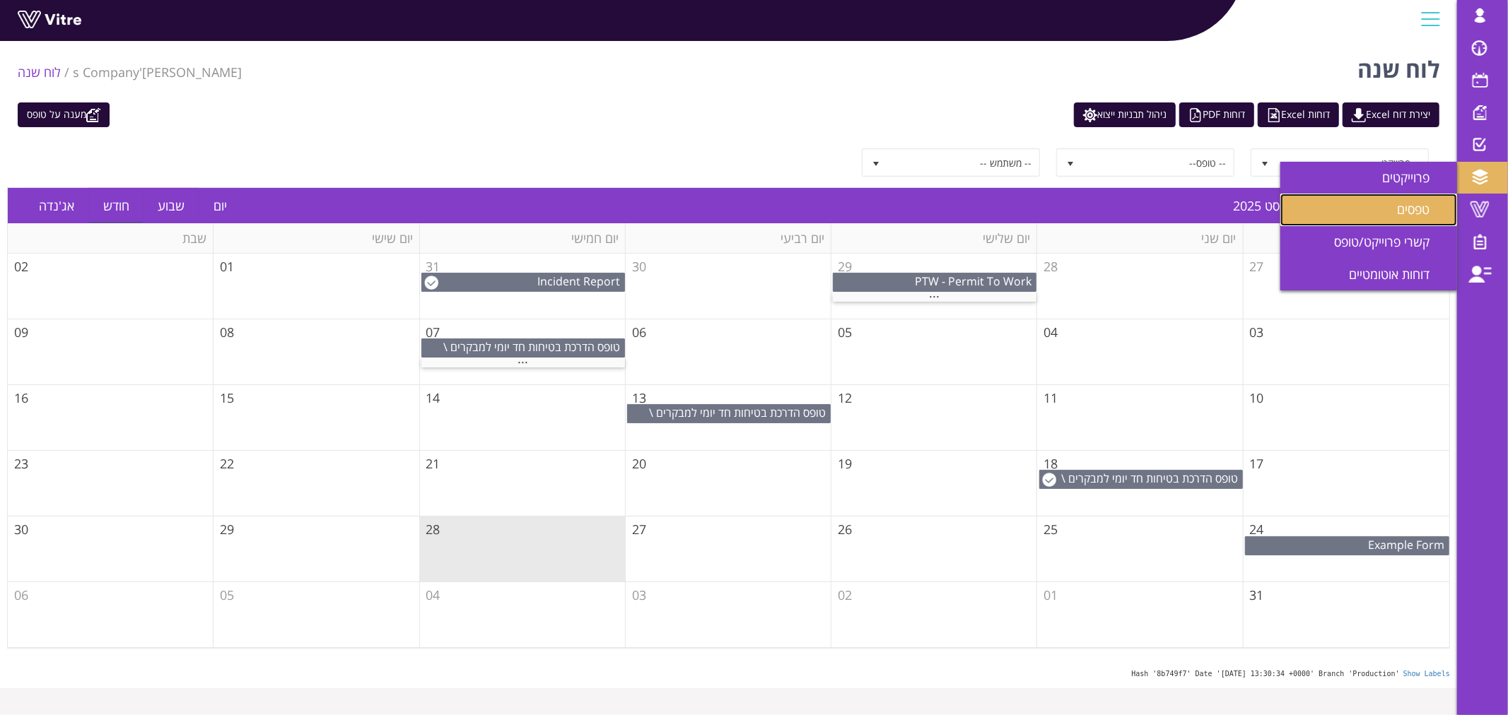
click at [1422, 211] on span "טפסים" at bounding box center [1421, 209] width 49 height 17
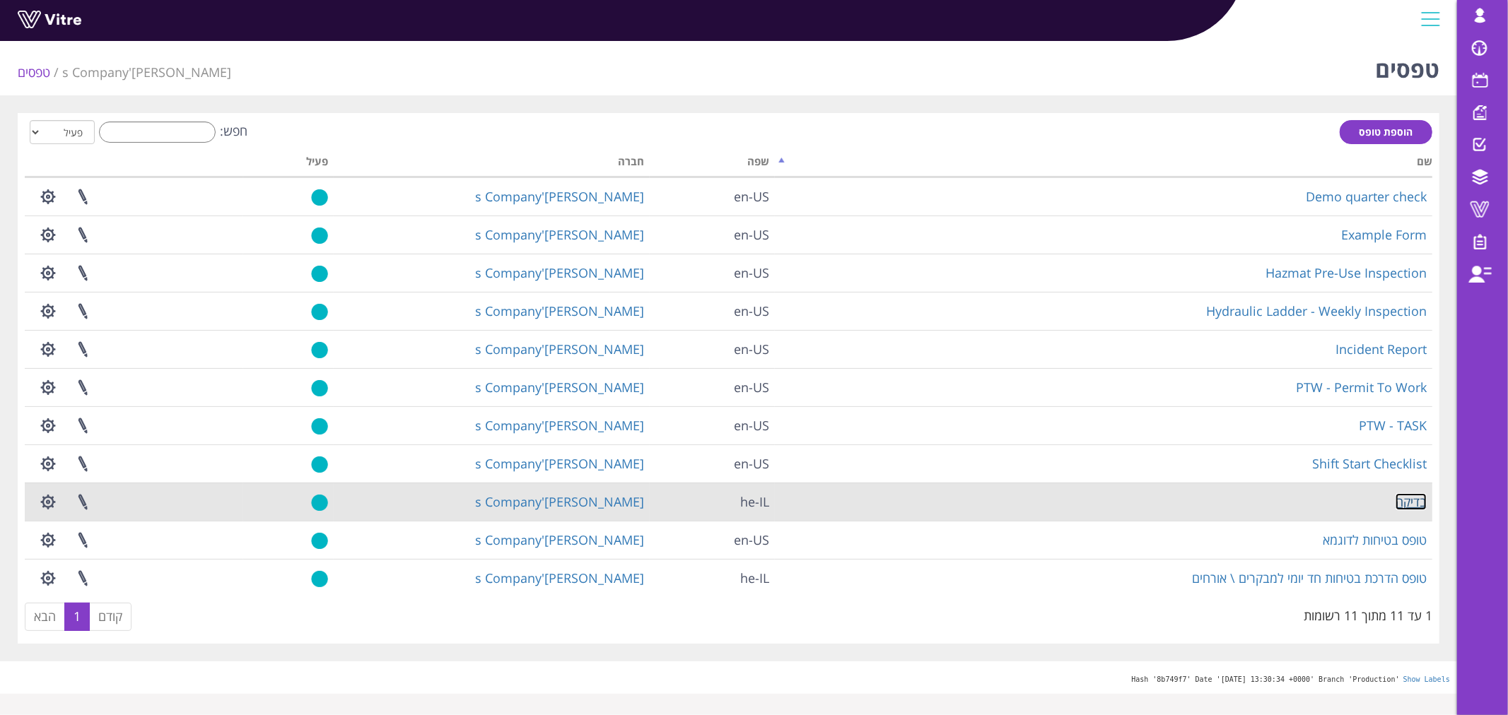
click at [1405, 503] on link "בדיקה" at bounding box center [1410, 501] width 31 height 17
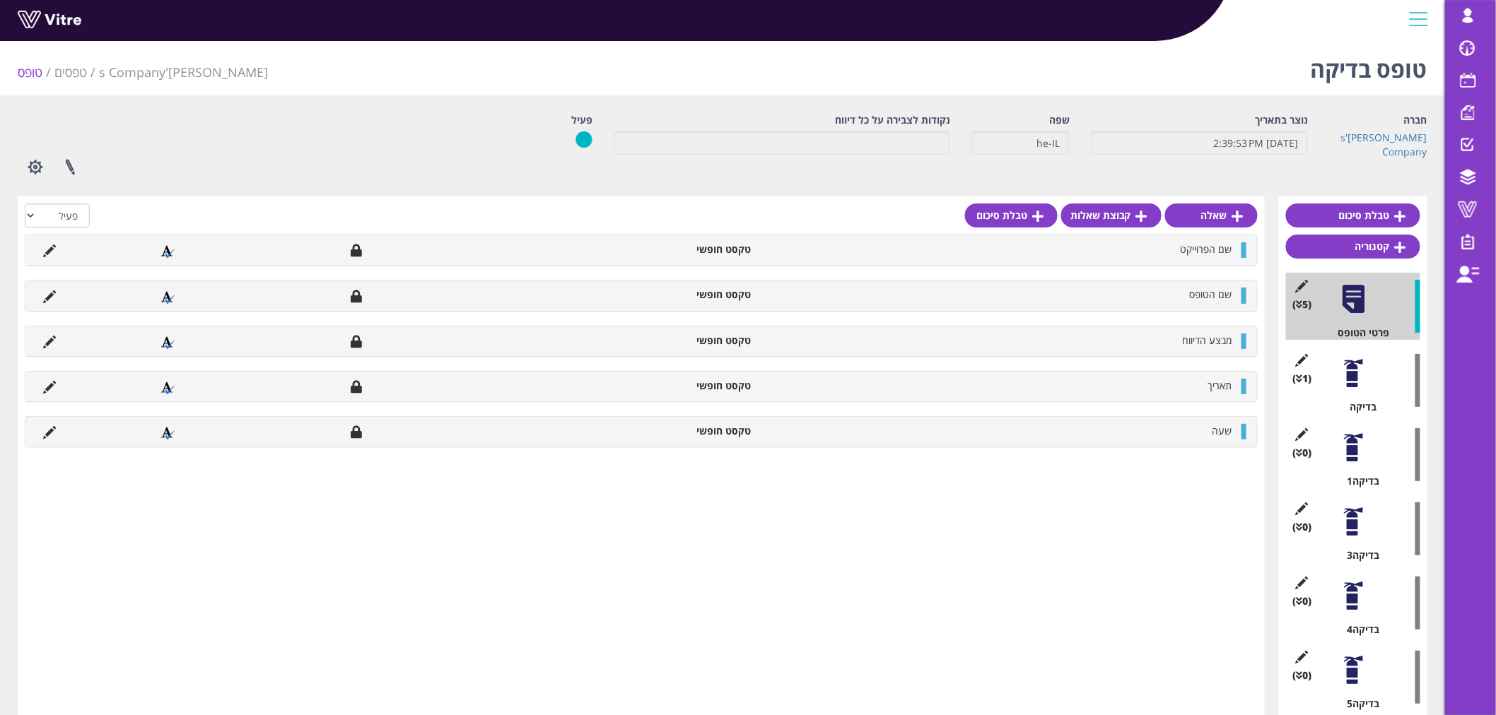
click at [1347, 377] on div at bounding box center [1353, 374] width 32 height 32
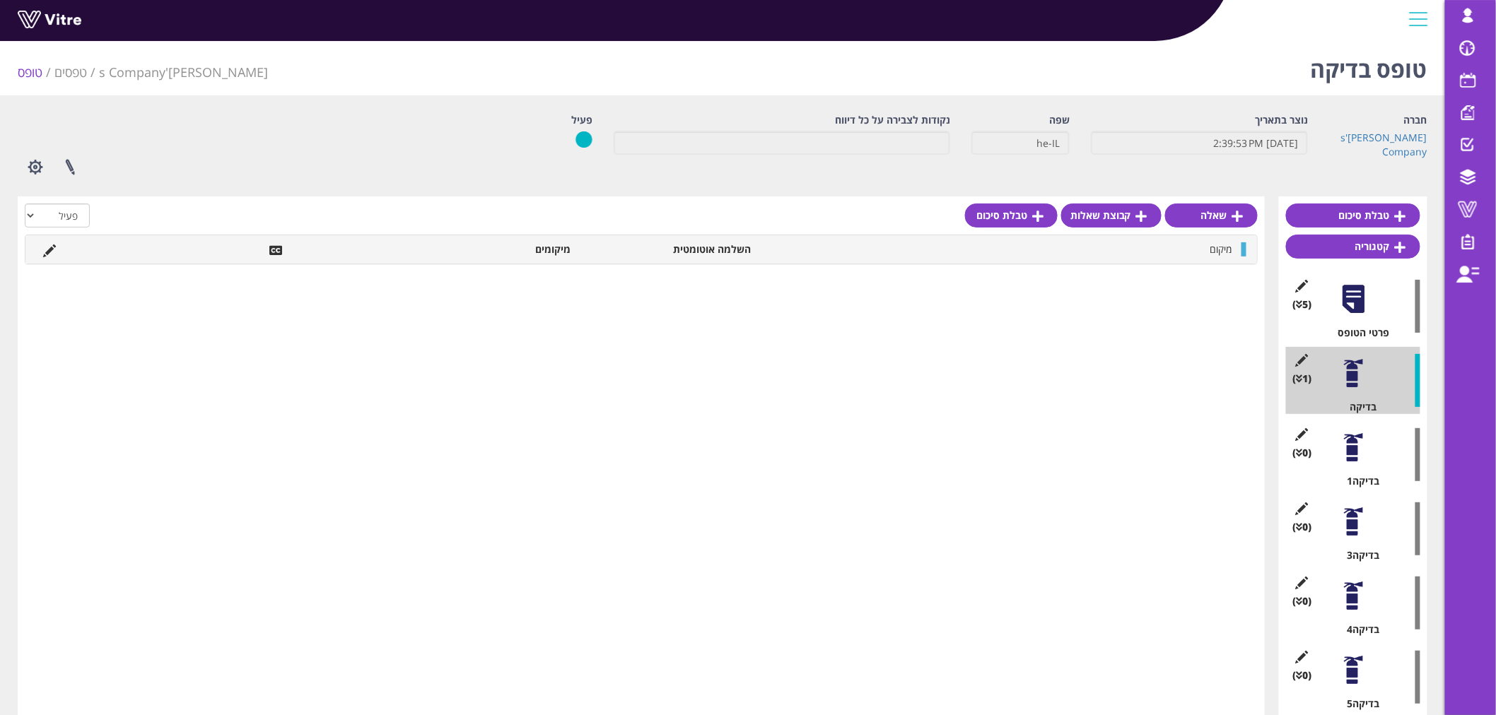
click at [1352, 455] on div at bounding box center [1353, 448] width 32 height 32
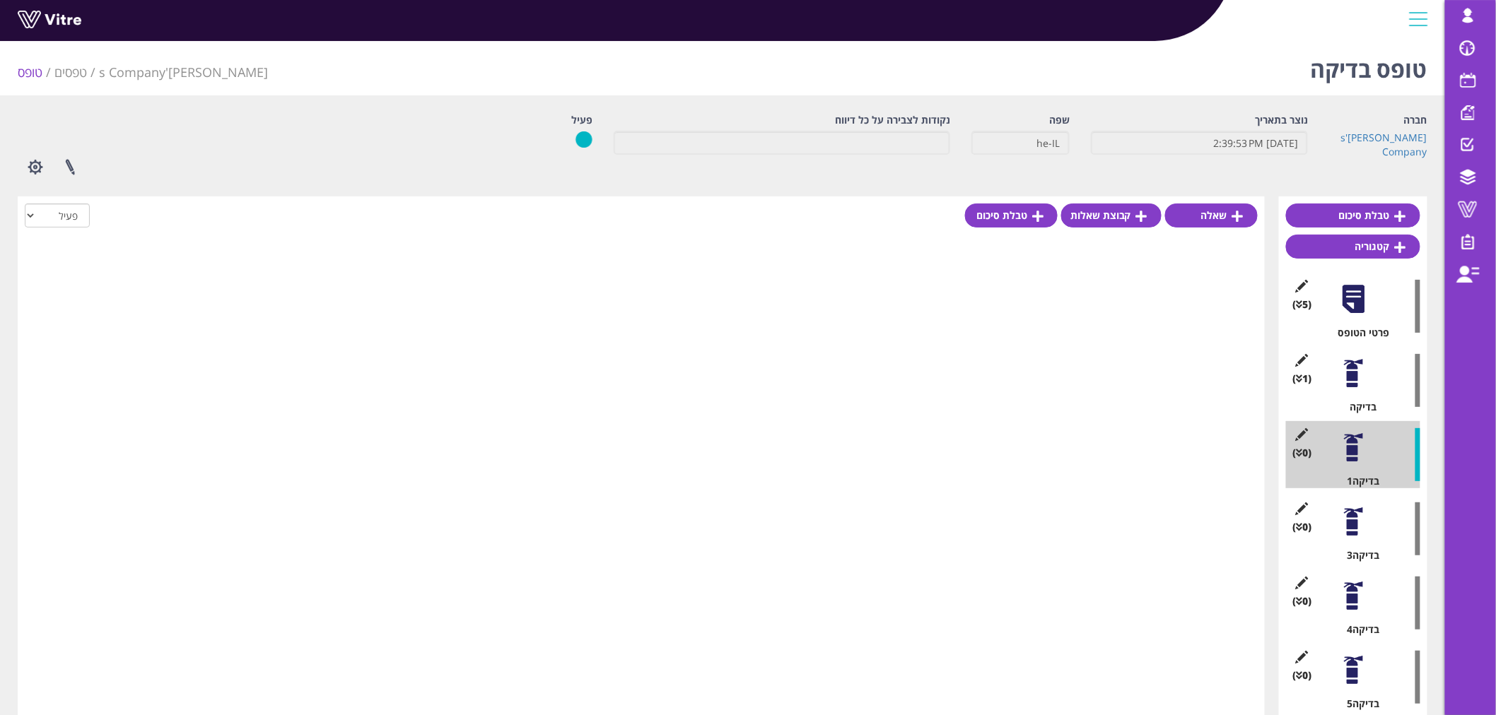
click at [1352, 377] on div at bounding box center [1353, 374] width 32 height 32
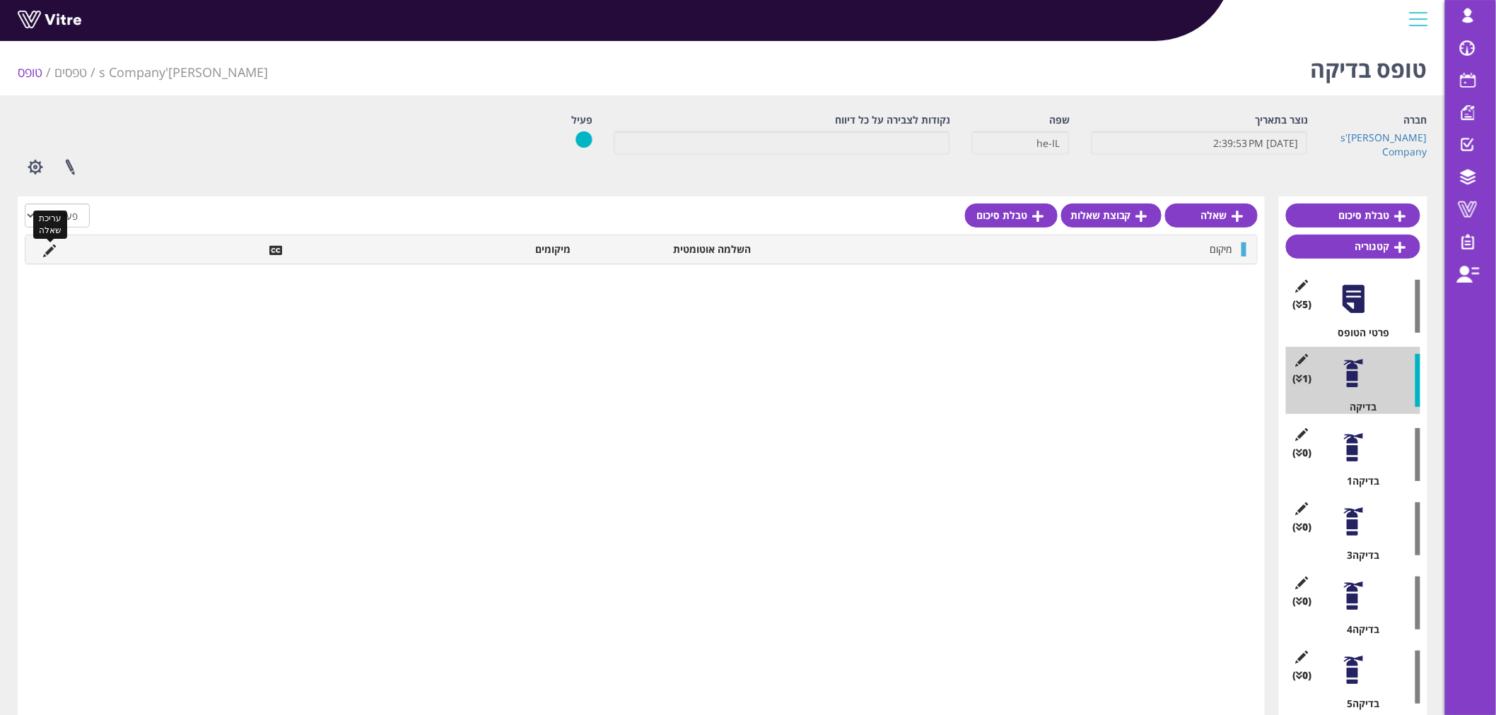
click at [50, 245] on icon at bounding box center [49, 251] width 13 height 13
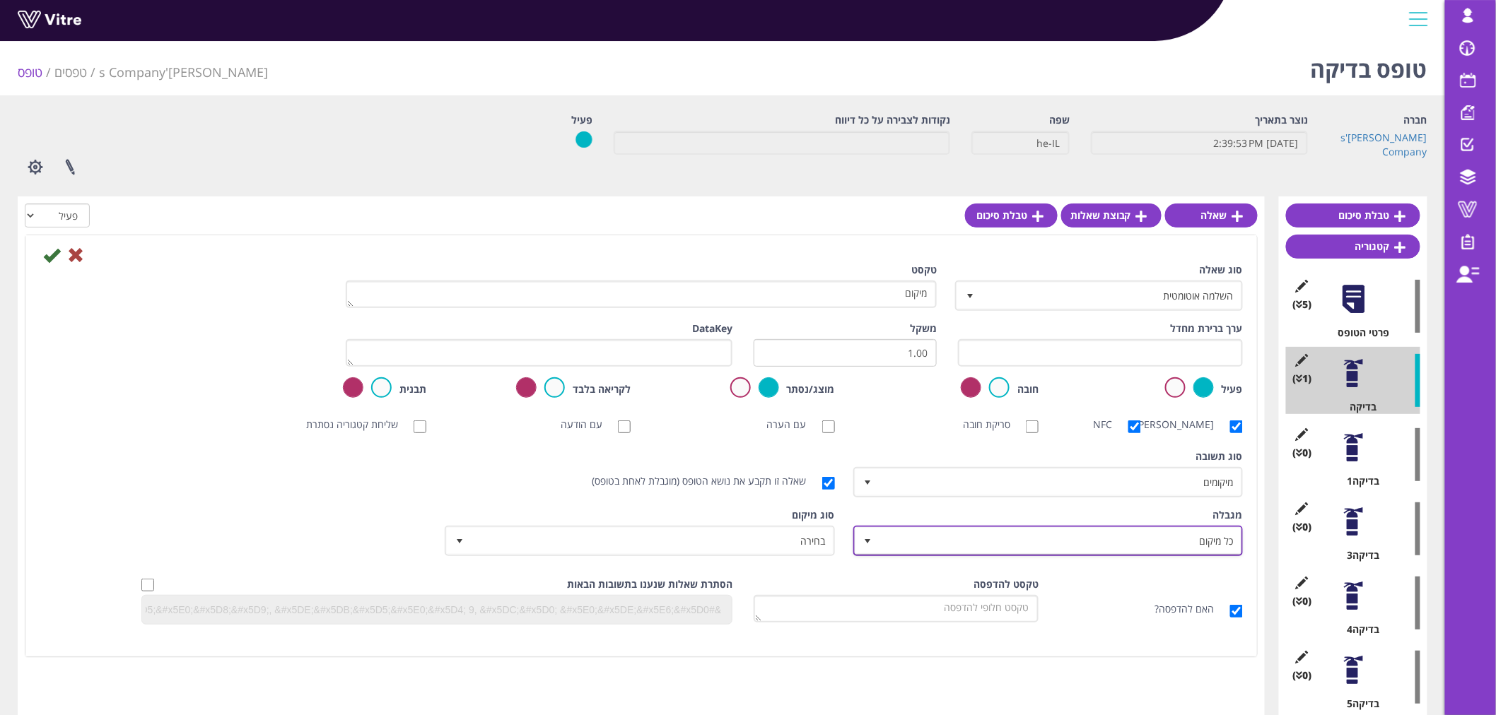
click at [1075, 533] on span "כל מיקום" at bounding box center [1060, 540] width 361 height 25
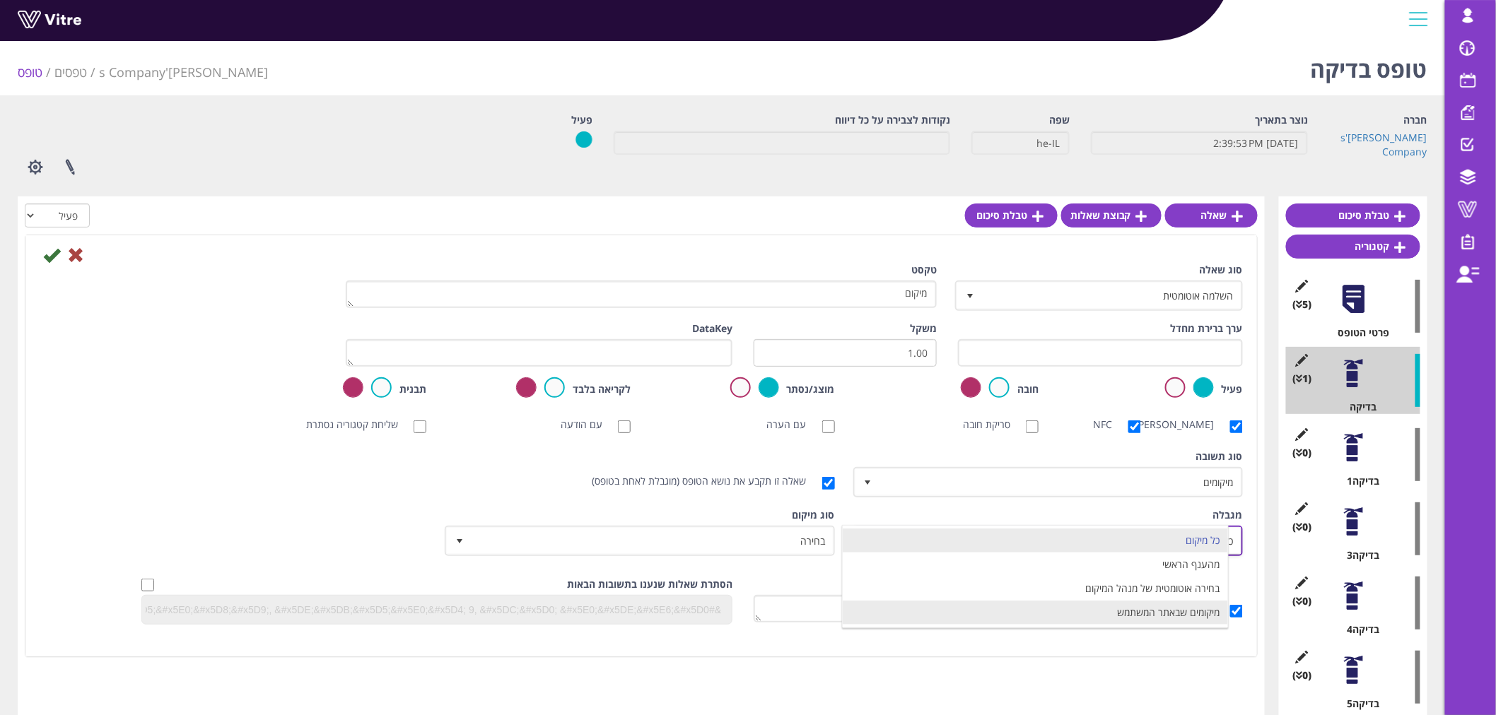
click at [1060, 608] on li "מיקומים שבאתר המשתמש" at bounding box center [1035, 613] width 385 height 24
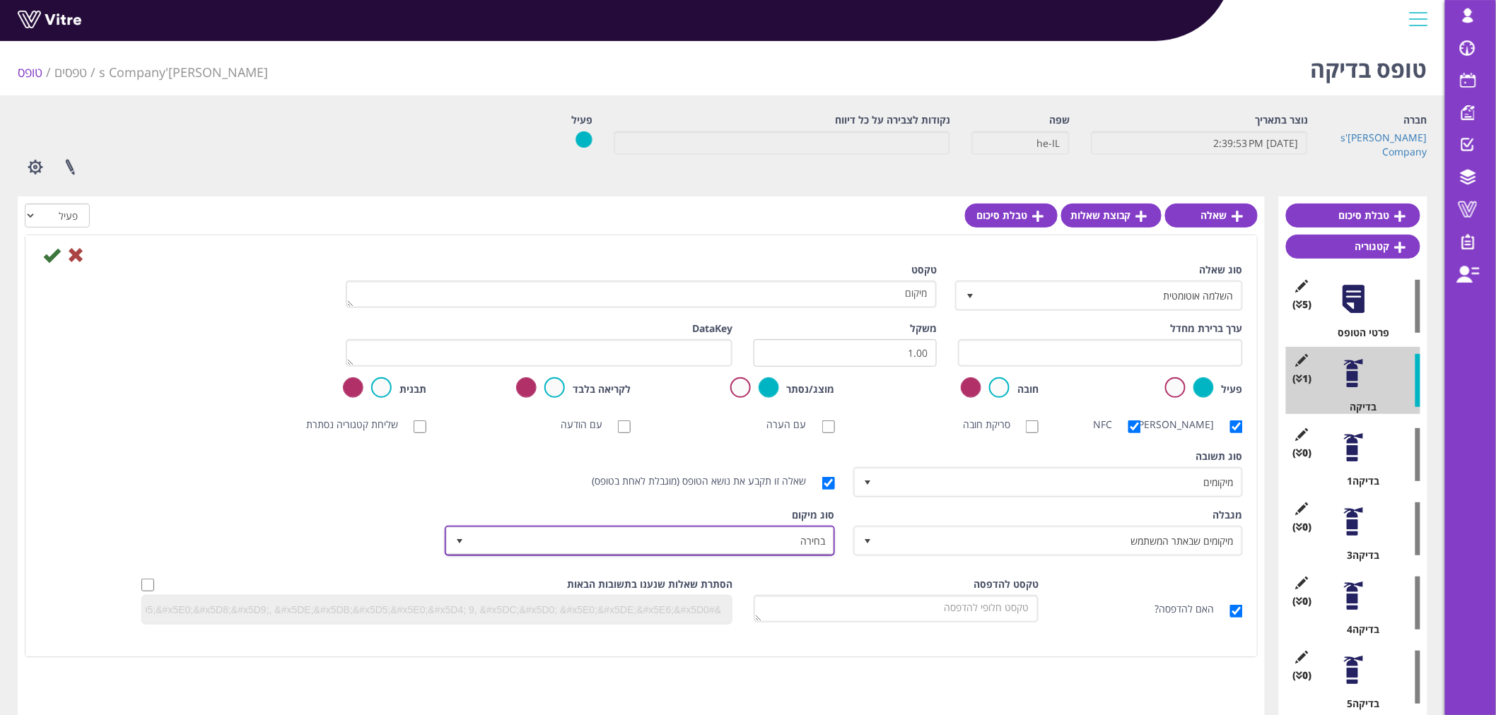
click at [755, 547] on span "בחירה" at bounding box center [651, 540] width 361 height 25
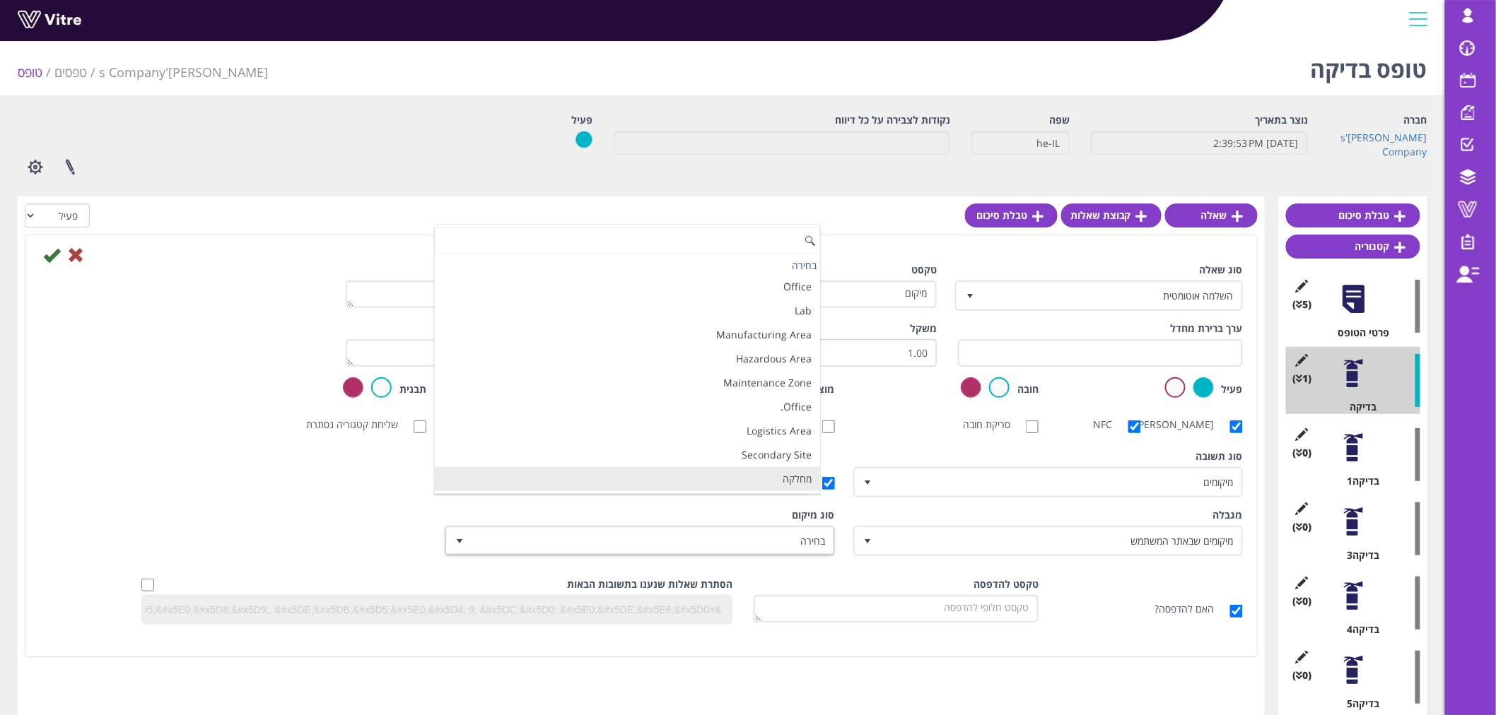
click at [747, 479] on li "מחלקה" at bounding box center [627, 479] width 385 height 24
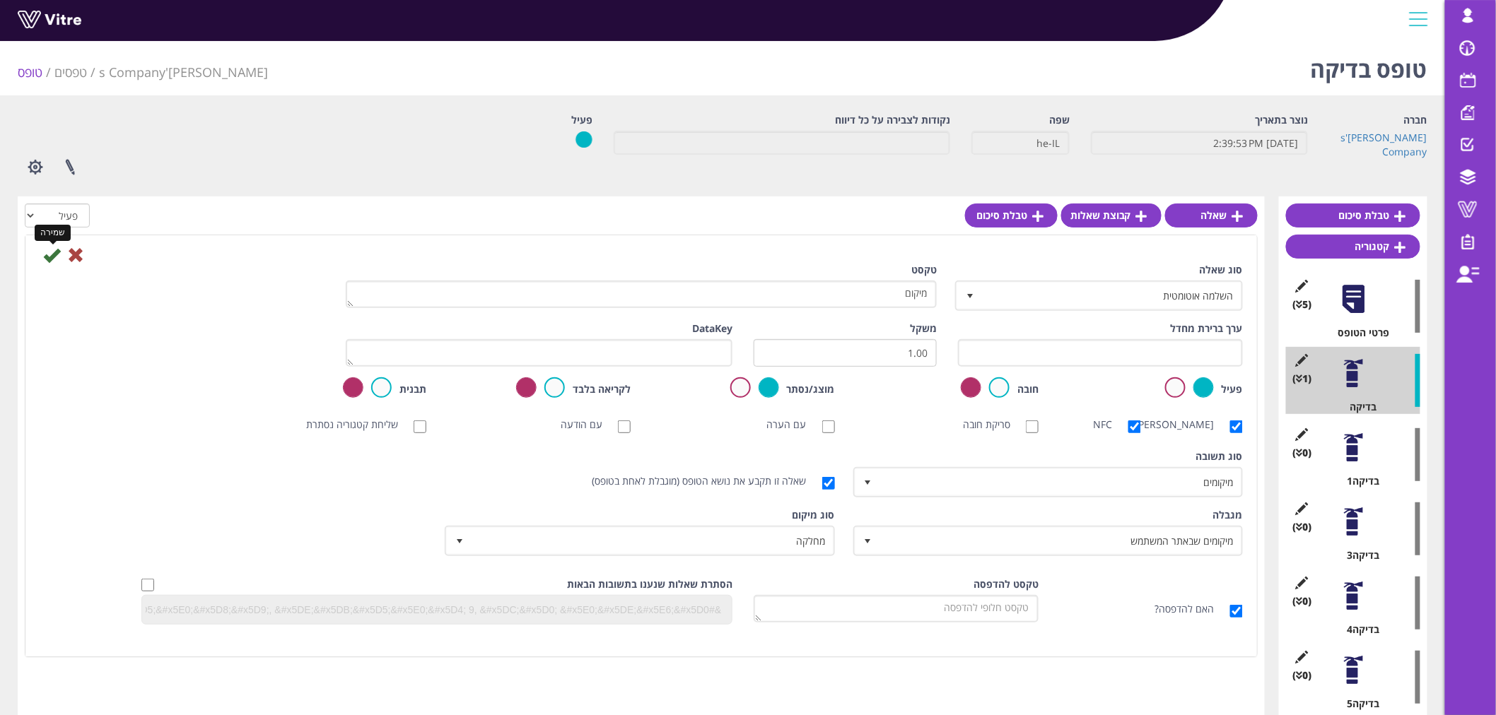
click at [52, 258] on icon at bounding box center [51, 255] width 17 height 17
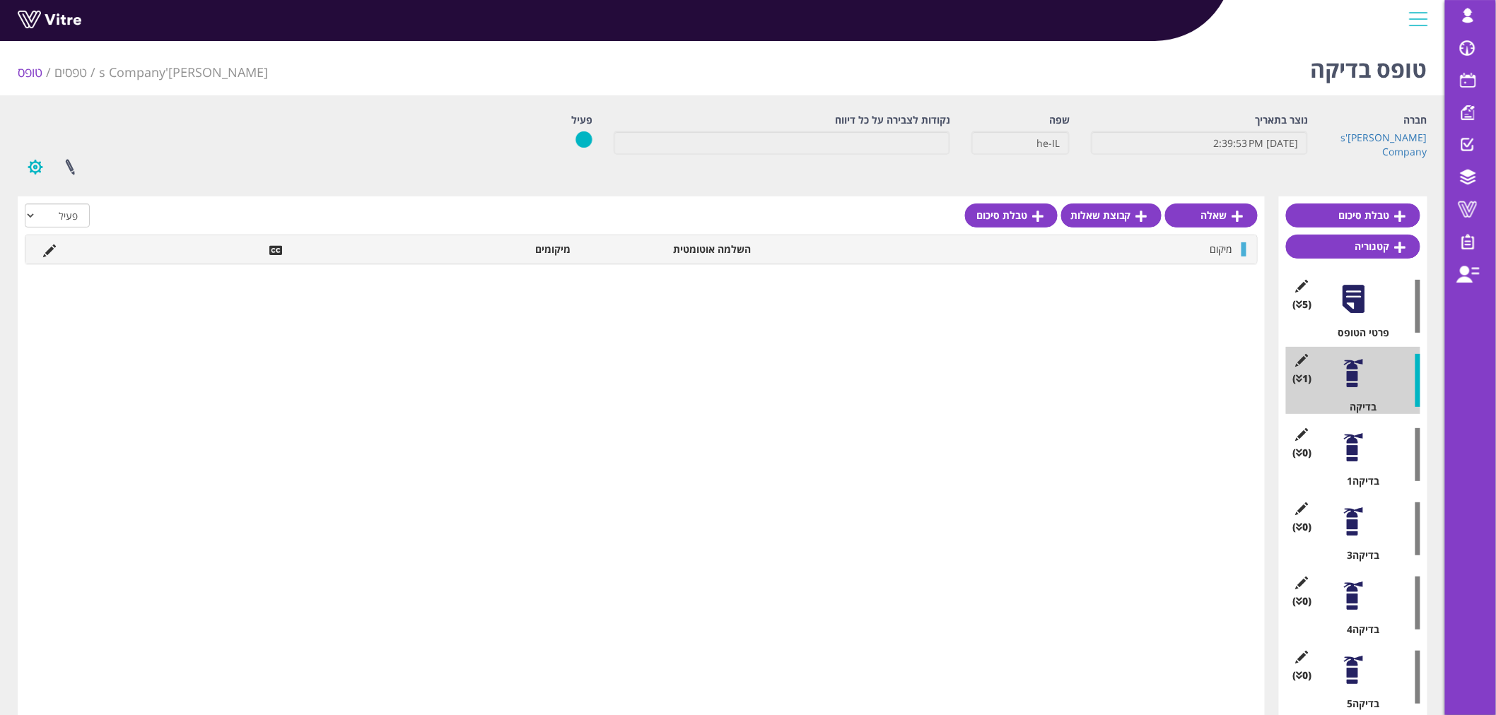
click at [36, 165] on button "button" at bounding box center [35, 166] width 35 height 37
click at [89, 216] on link "הגדרת משתמשים" at bounding box center [74, 219] width 112 height 18
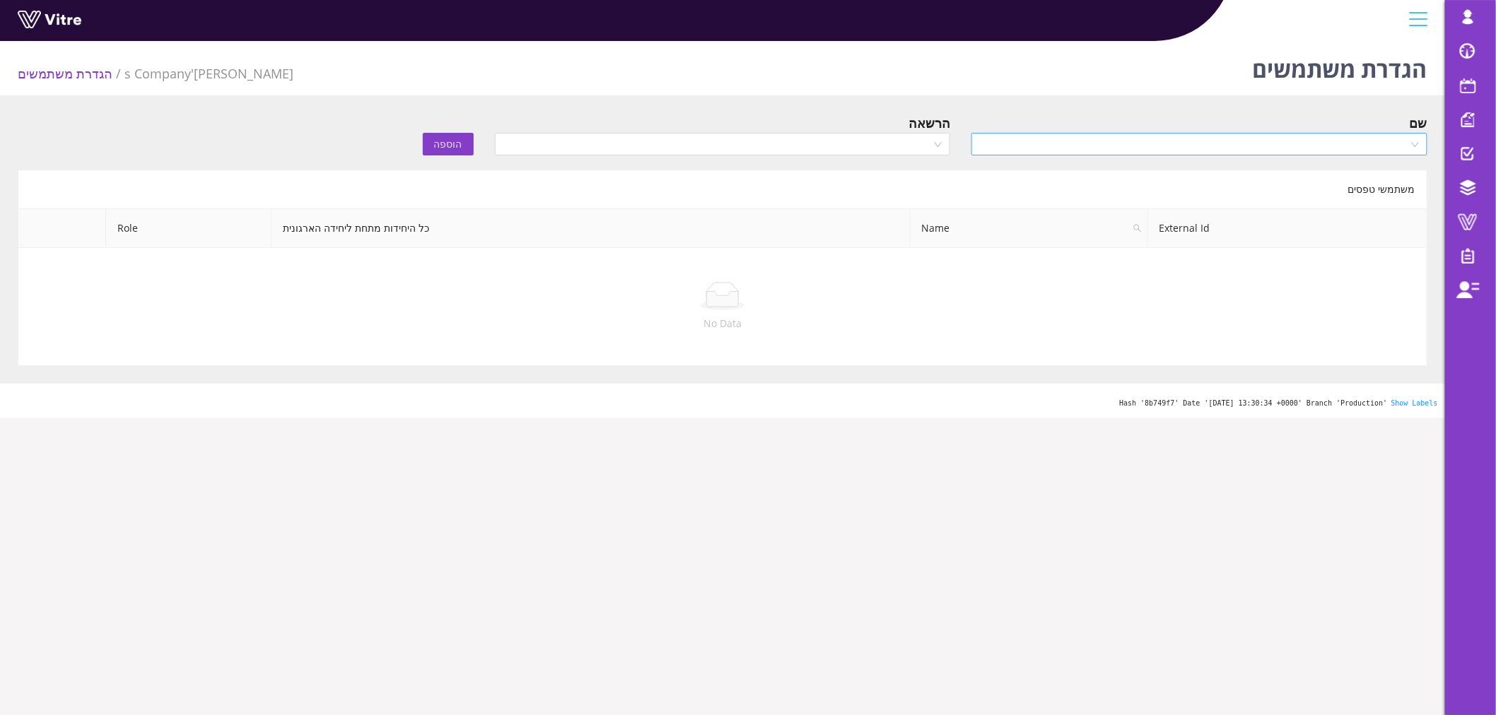
click at [1171, 149] on input "search" at bounding box center [1194, 144] width 429 height 21
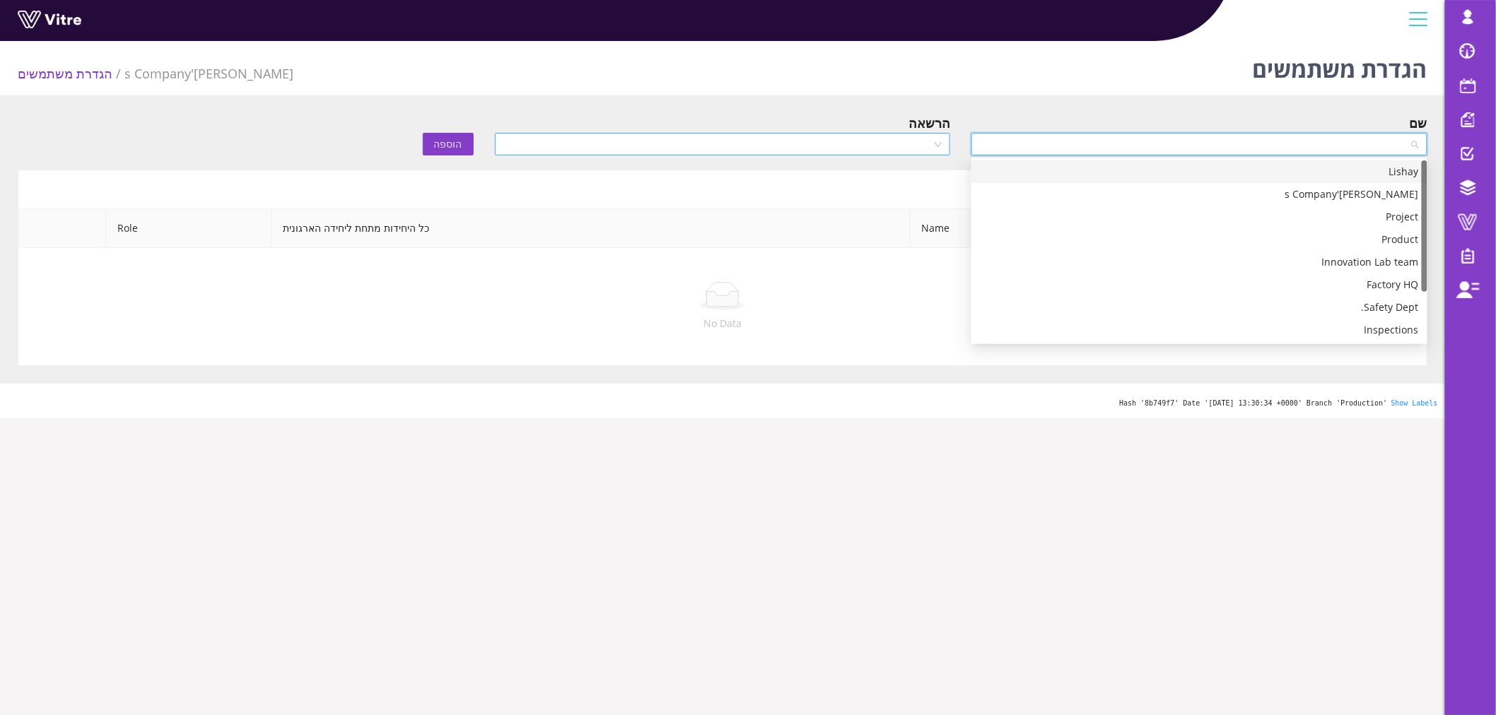
click at [885, 147] on input "search" at bounding box center [717, 144] width 429 height 21
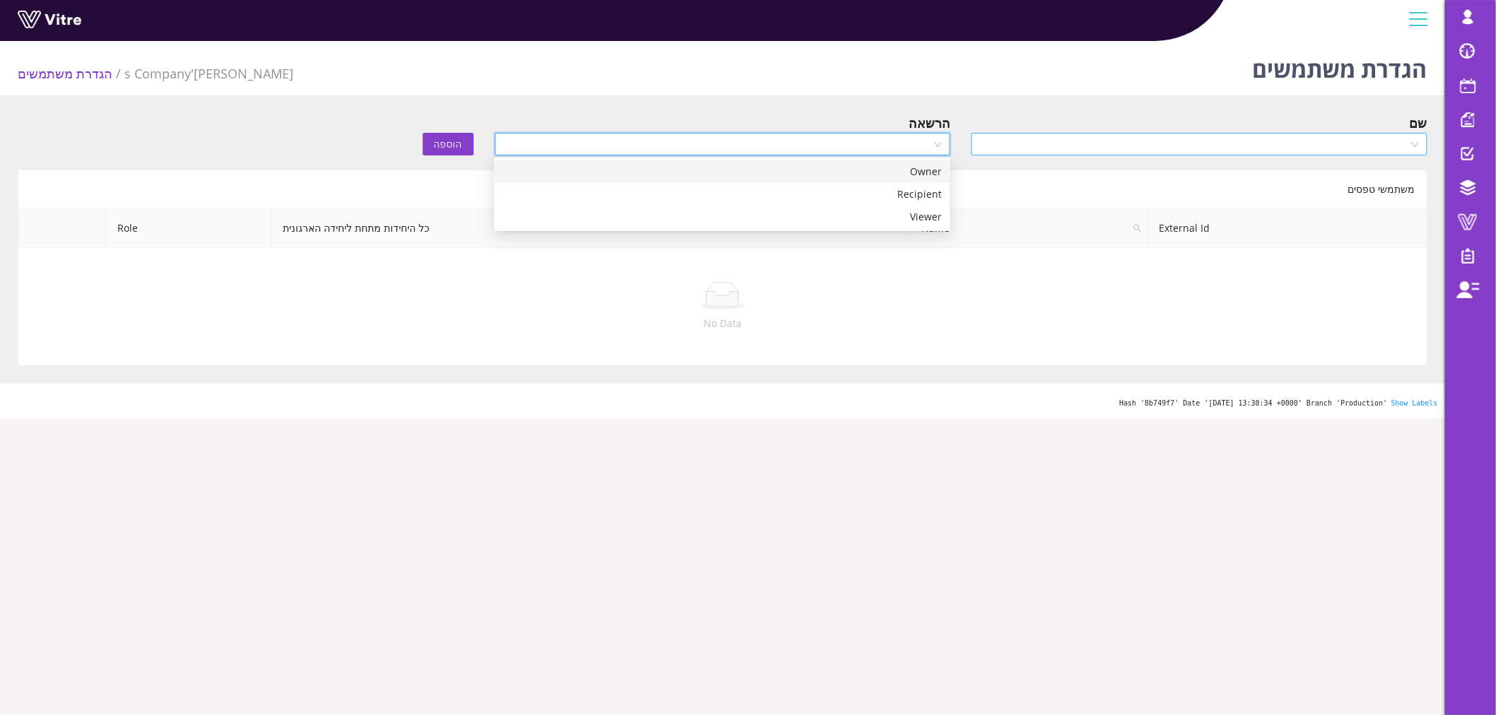
click at [1106, 146] on input "search" at bounding box center [1194, 144] width 429 height 21
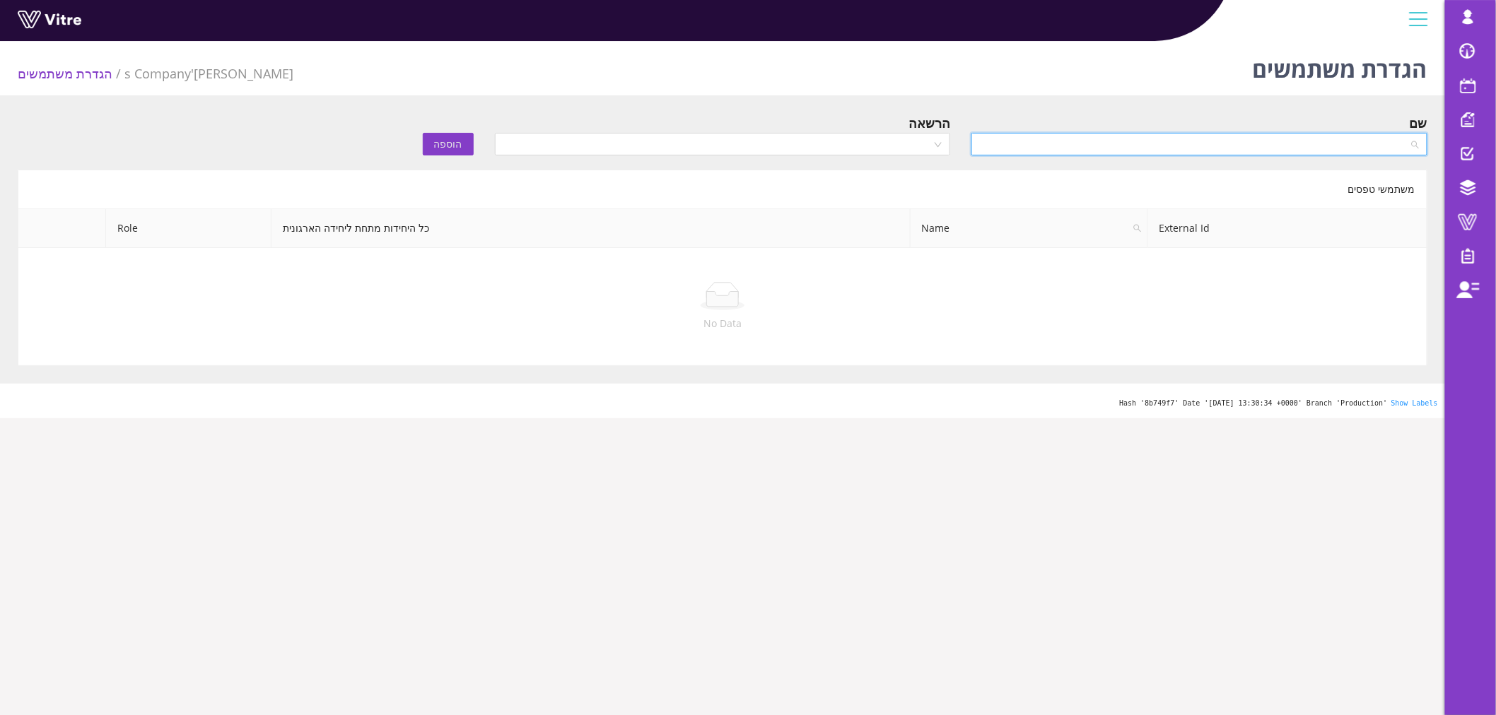
click at [1082, 152] on input "search" at bounding box center [1194, 144] width 429 height 21
type input "ך"
type input "LISH"
click at [1099, 167] on div "Lishay" at bounding box center [1199, 172] width 439 height 16
click at [710, 142] on input "search" at bounding box center [717, 144] width 429 height 21
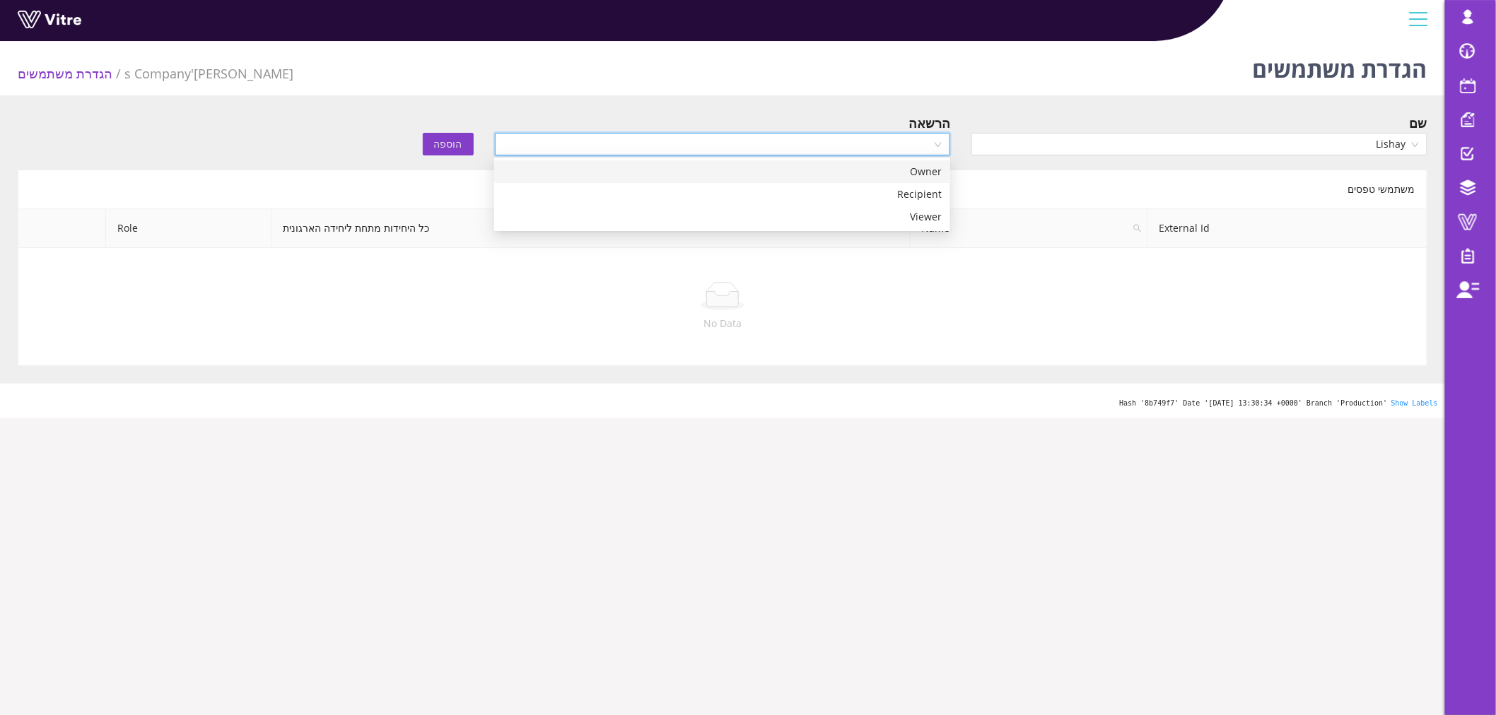
click at [741, 179] on div "Owner" at bounding box center [722, 172] width 439 height 16
click at [454, 139] on span "הוספה" at bounding box center [448, 144] width 28 height 16
